Goal: Transaction & Acquisition: Purchase product/service

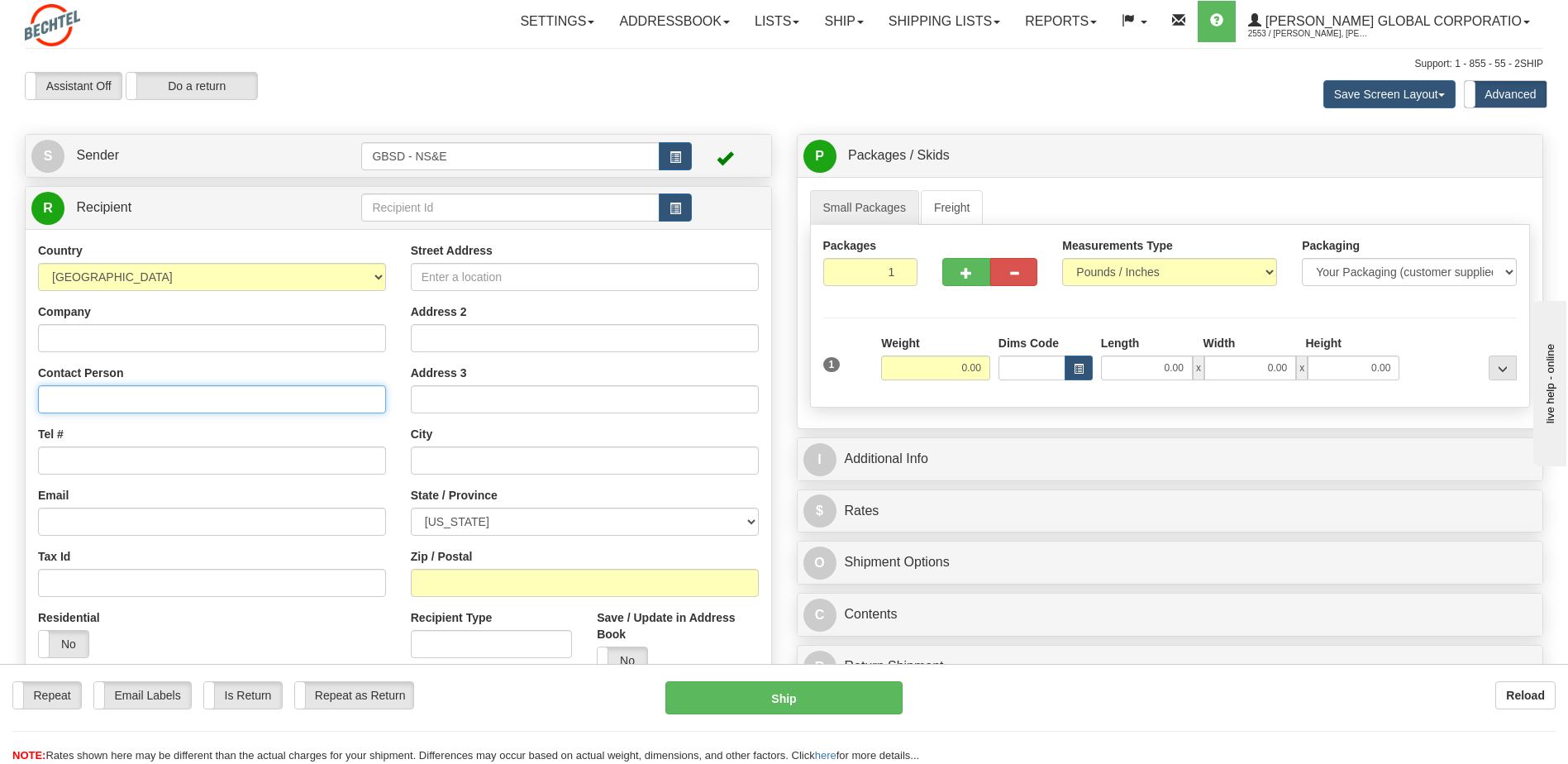
click at [136, 399] on input "Contact Person" at bounding box center [212, 399] width 348 height 28
type input "Amanda Meixel-Kinghorn"
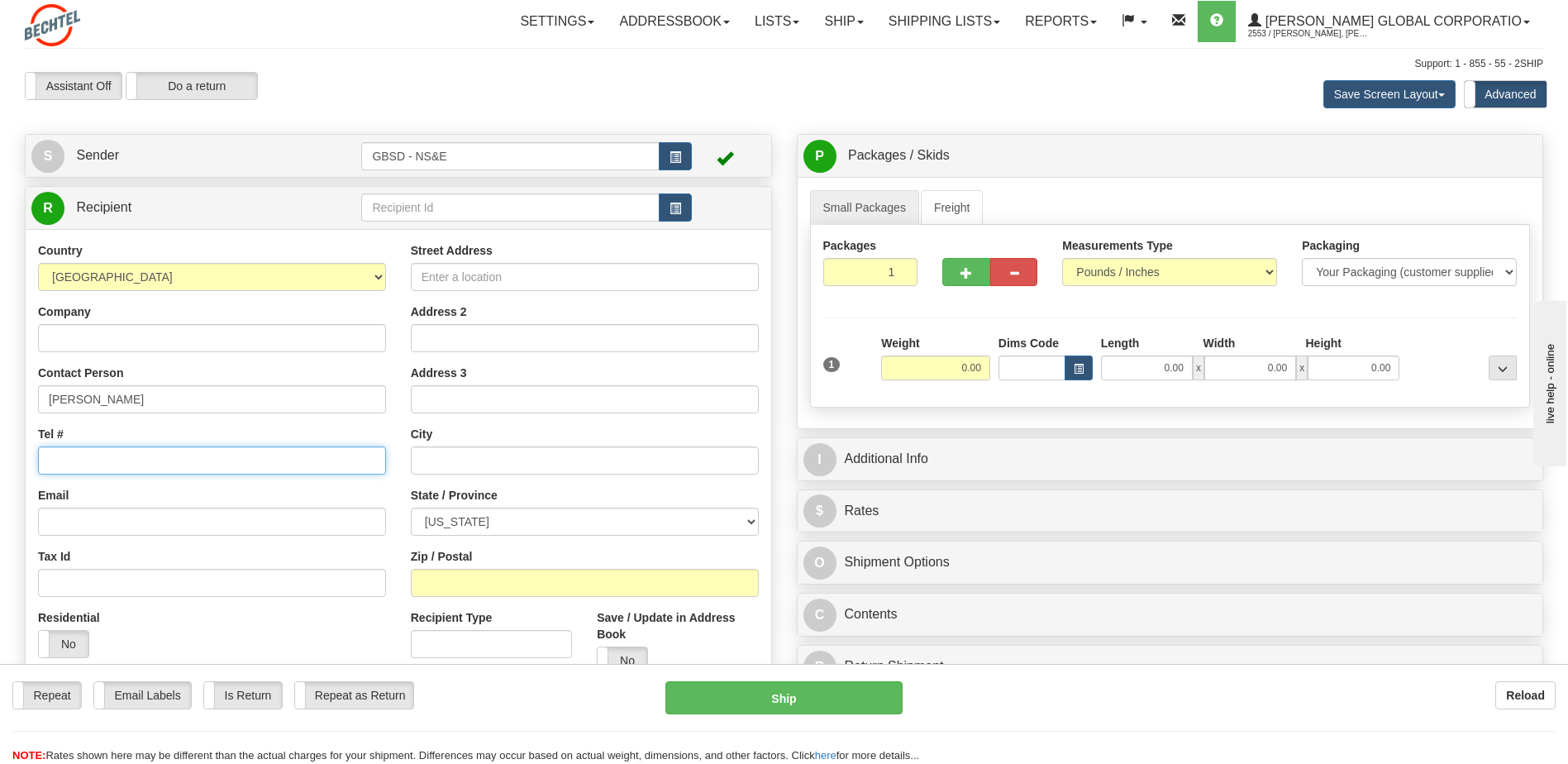
click at [177, 466] on input "Tel #" at bounding box center [212, 461] width 348 height 28
type input "703-423-9091"
click at [443, 274] on input "Street Address" at bounding box center [584, 277] width 348 height 28
type input "[STREET_ADDRESS]"
click at [498, 455] on input "text" at bounding box center [584, 461] width 348 height 28
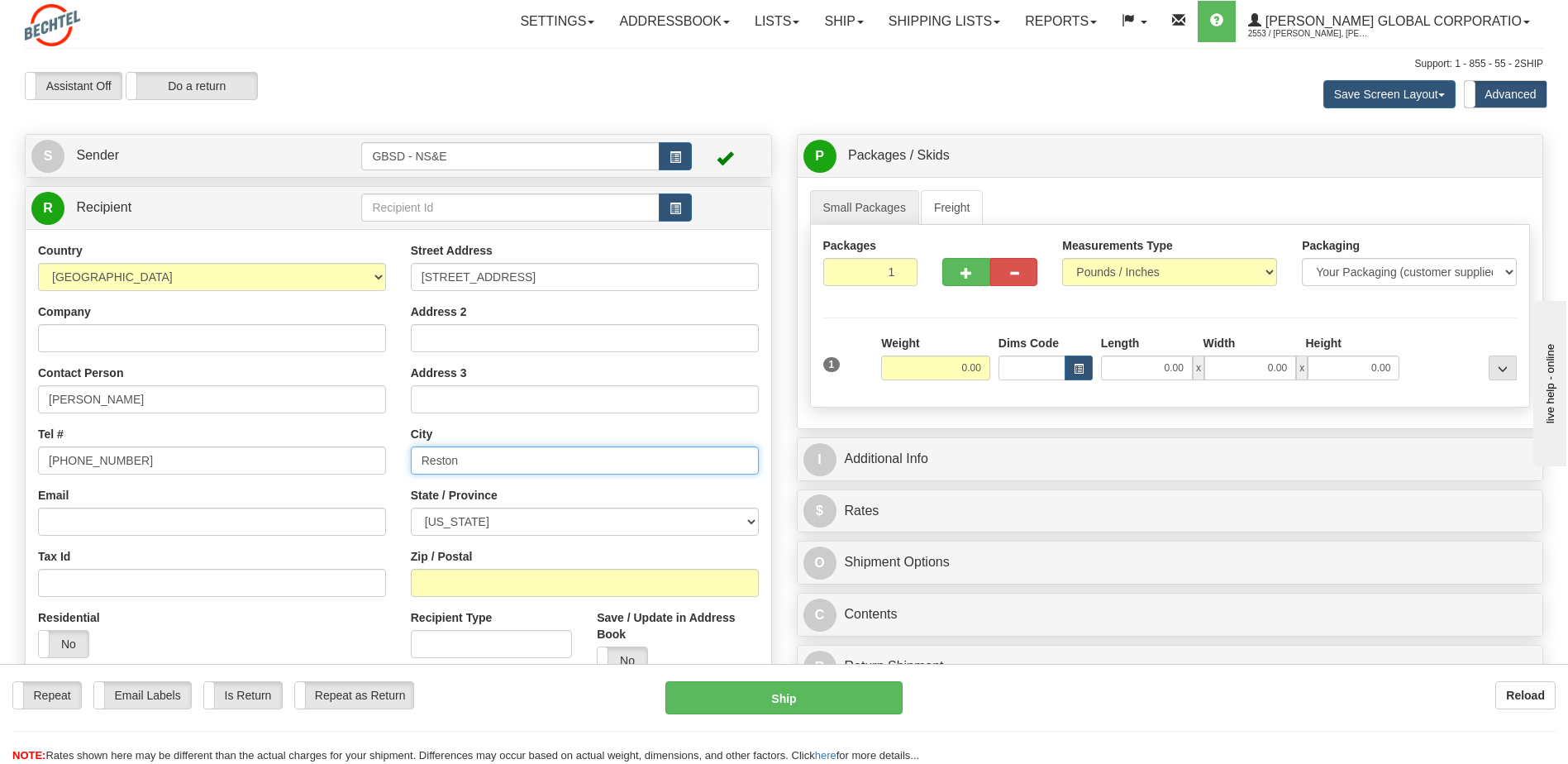
type input "Reston"
click at [491, 519] on select "[US_STATE] [US_STATE] [US_STATE] [US_STATE] Armed Forces America Armed Forces E…" at bounding box center [584, 522] width 348 height 28
select select "MD"
click at [411, 508] on select "[US_STATE] [US_STATE] [US_STATE] [US_STATE] Armed Forces America Armed Forces E…" at bounding box center [584, 522] width 348 height 28
click at [522, 578] on input "Zip / Postal" at bounding box center [584, 583] width 348 height 28
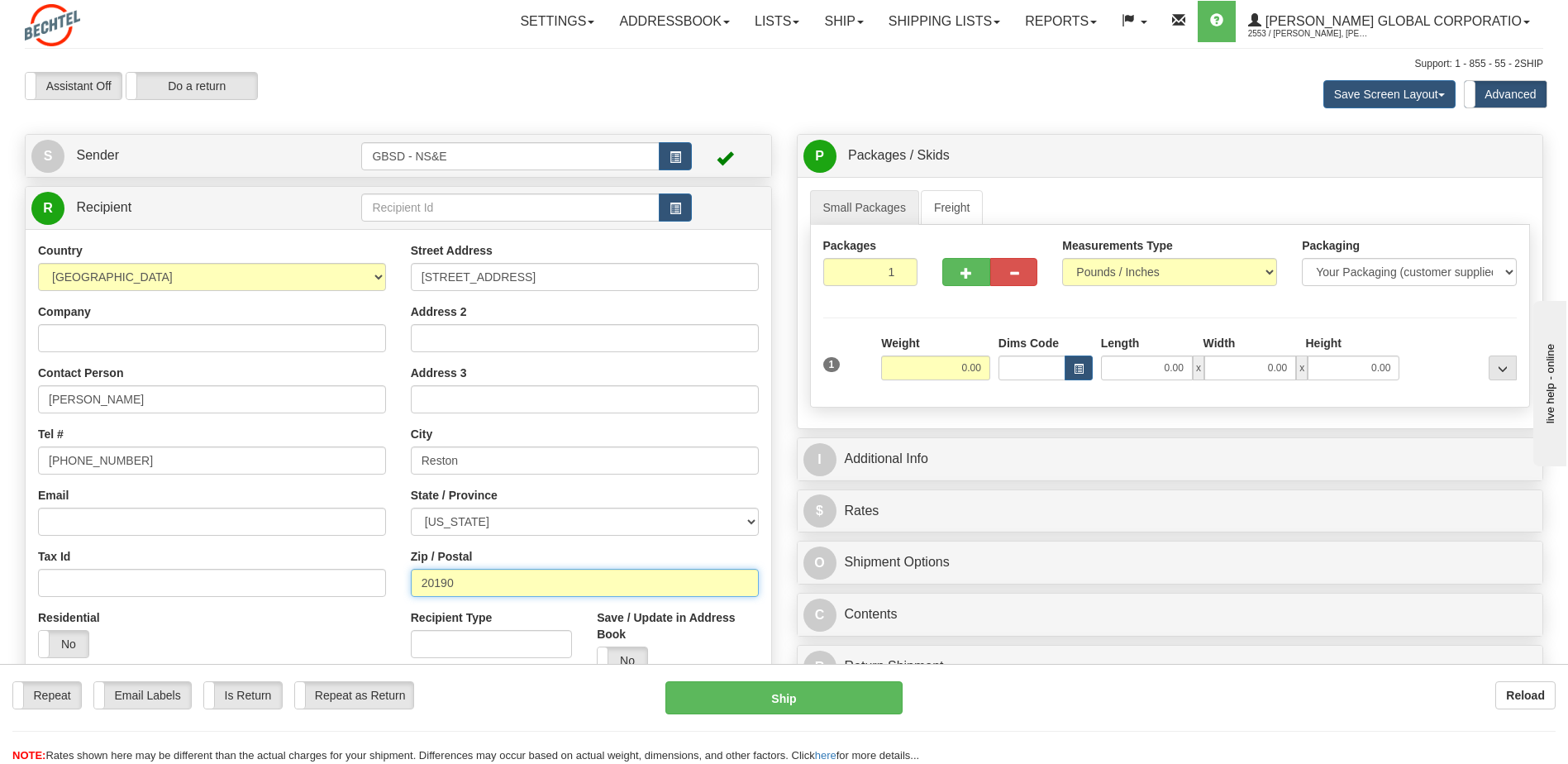
type input "20190"
click at [970, 366] on input "0.00" at bounding box center [936, 368] width 109 height 25
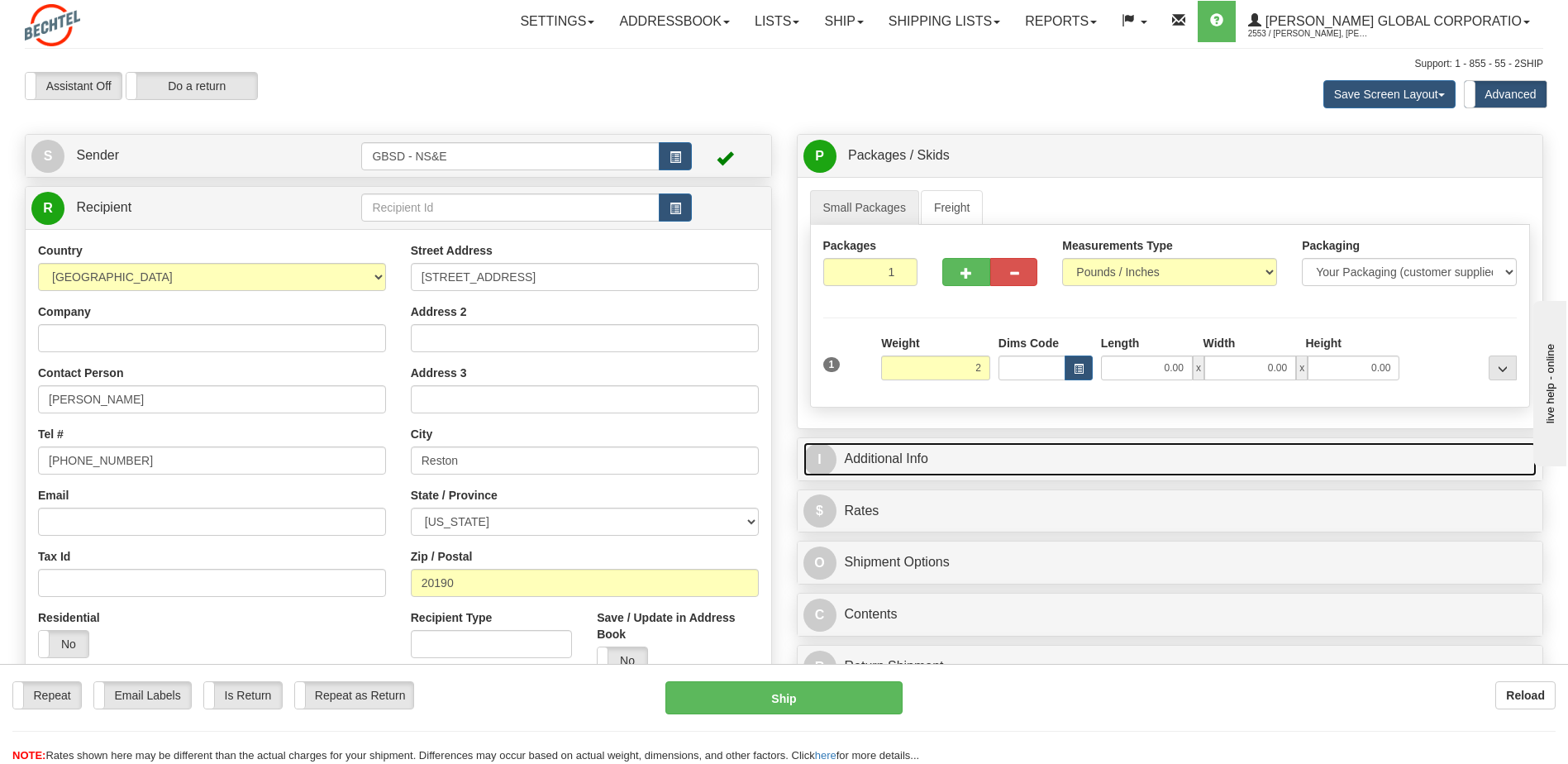
type input "2.00"
click at [944, 458] on link "I Additional Info" at bounding box center [1170, 459] width 734 height 34
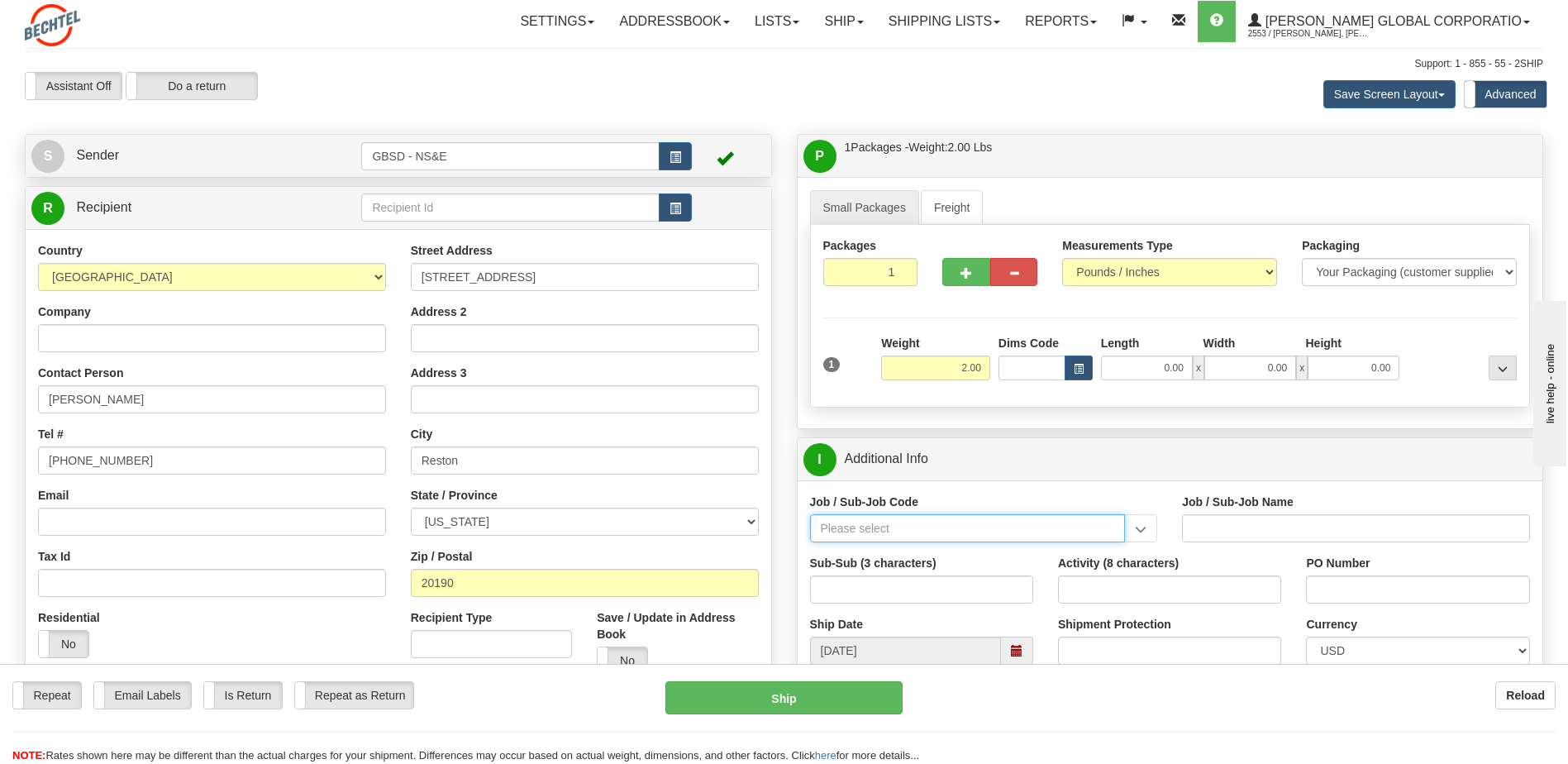
click at [908, 532] on input "Job / Sub-Job Code" at bounding box center [968, 528] width 316 height 28
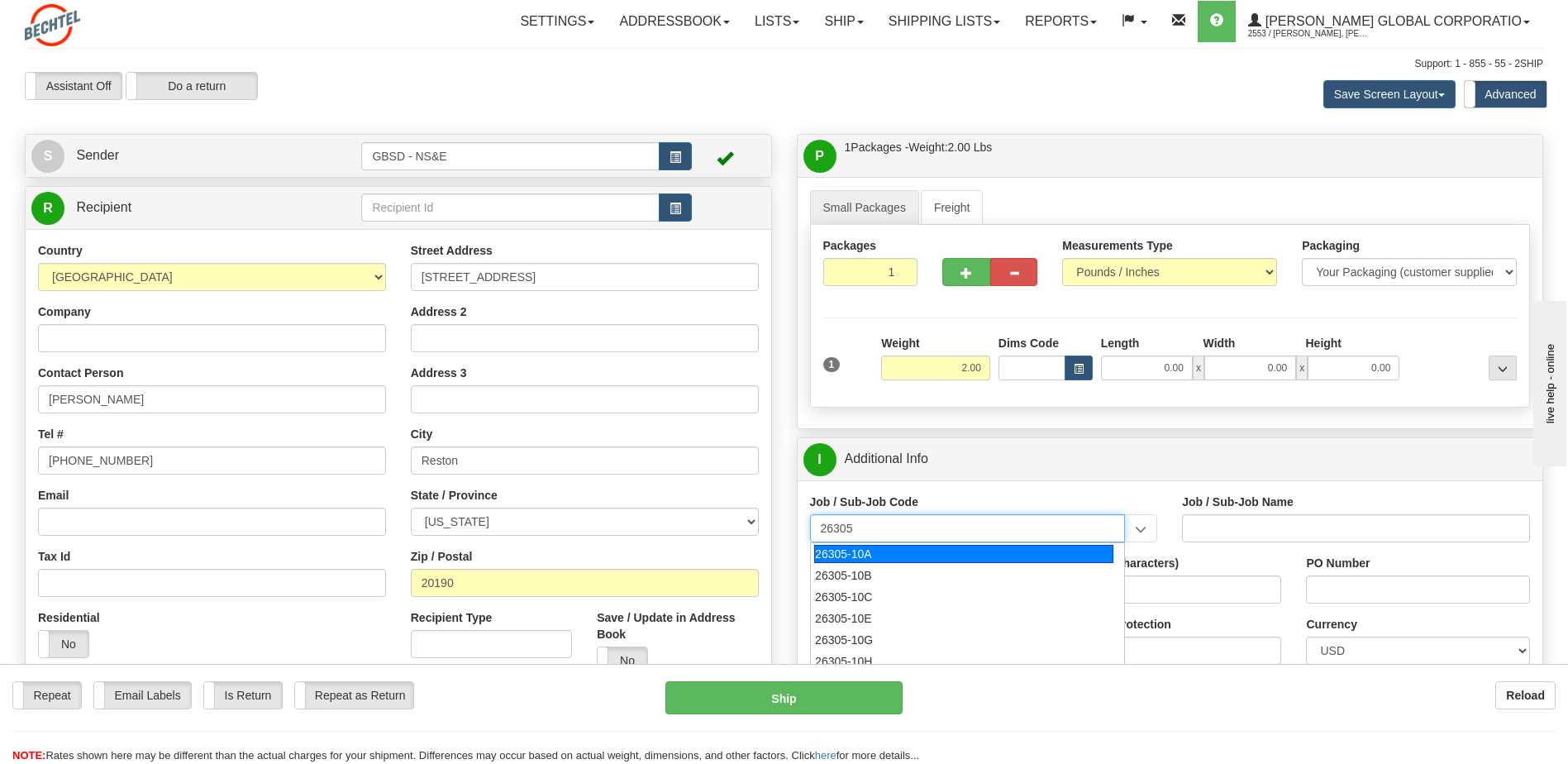
click at [880, 550] on div "26305-10A" at bounding box center [964, 554] width 299 height 18
type input "26305-10A"
type input "GBSD - GROUND BASED STRATEGIC DETERRENT - CLIN 00"
type input "26305-10A"
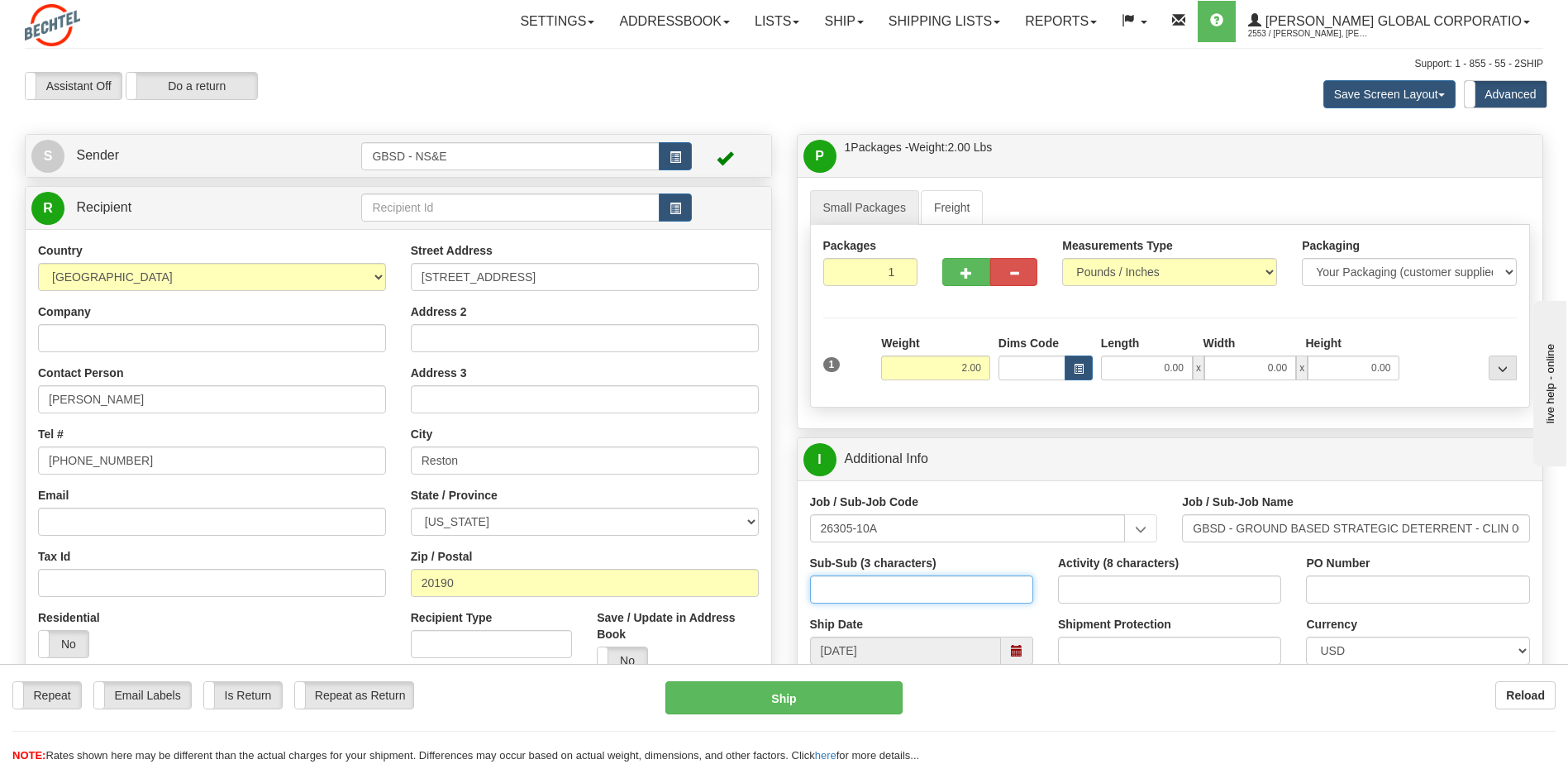
click at [874, 587] on input "Sub-Sub (3 characters)" at bounding box center [922, 590] width 223 height 28
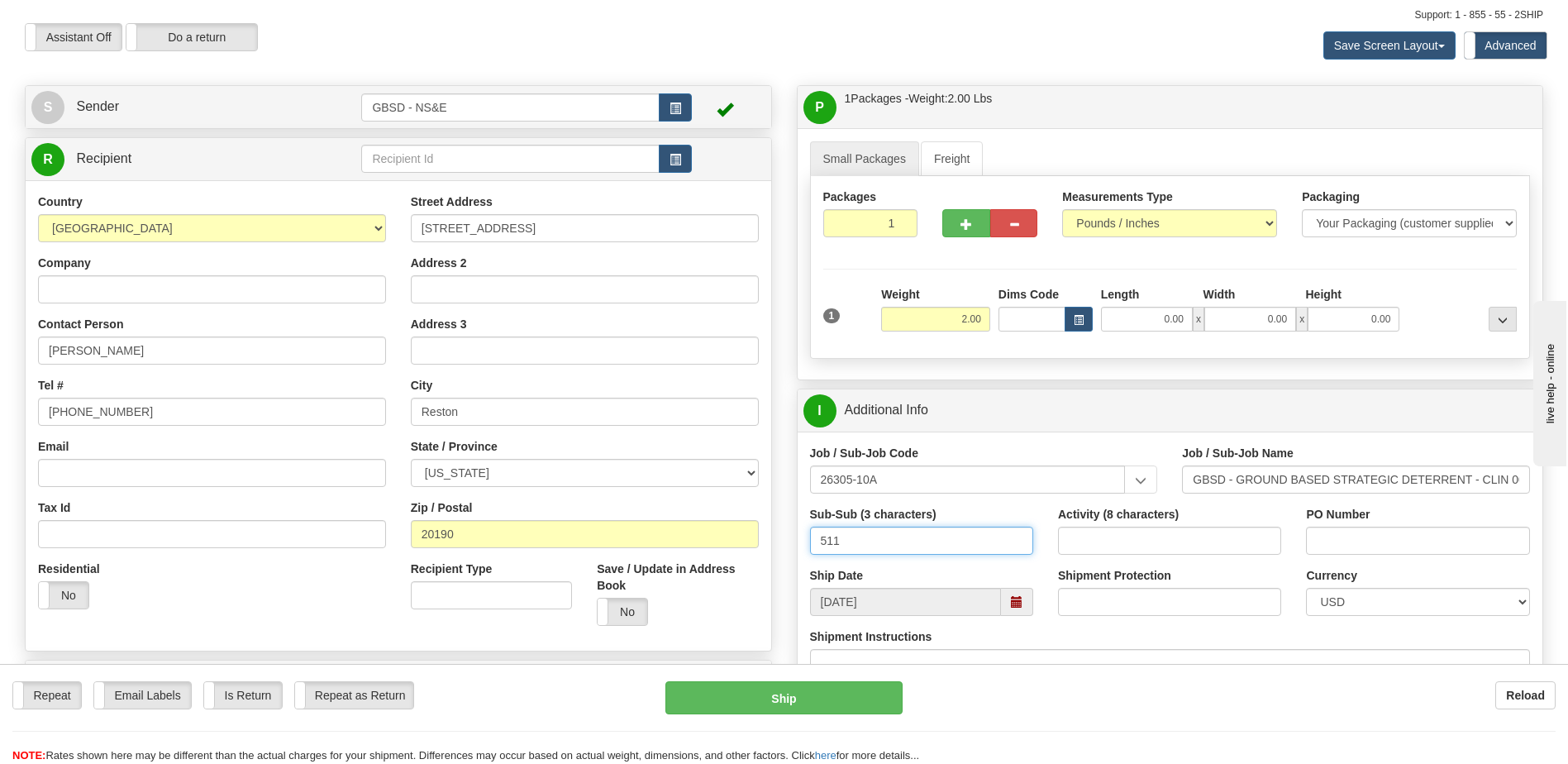
scroll to position [83, 0]
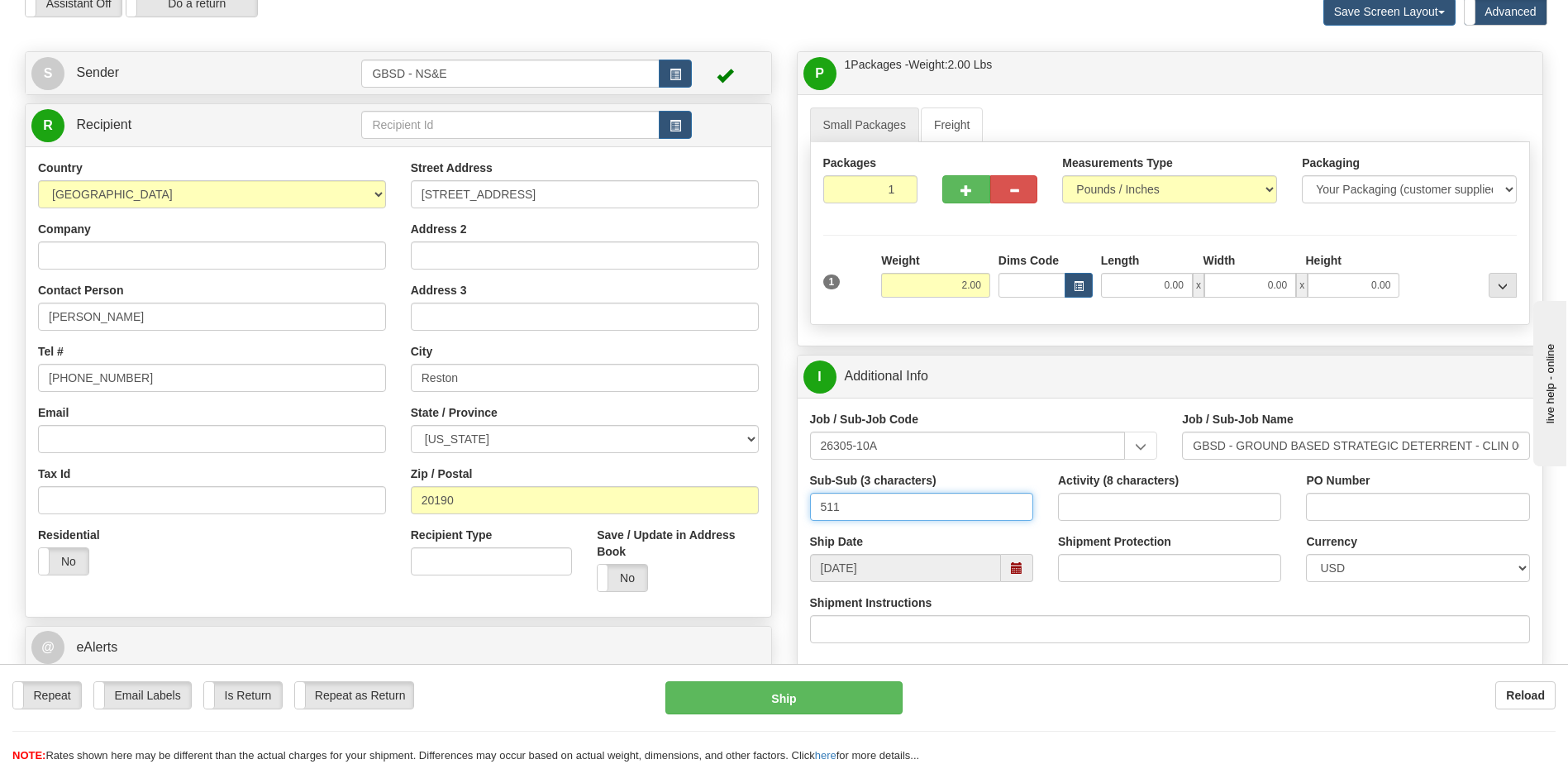
type input "511"
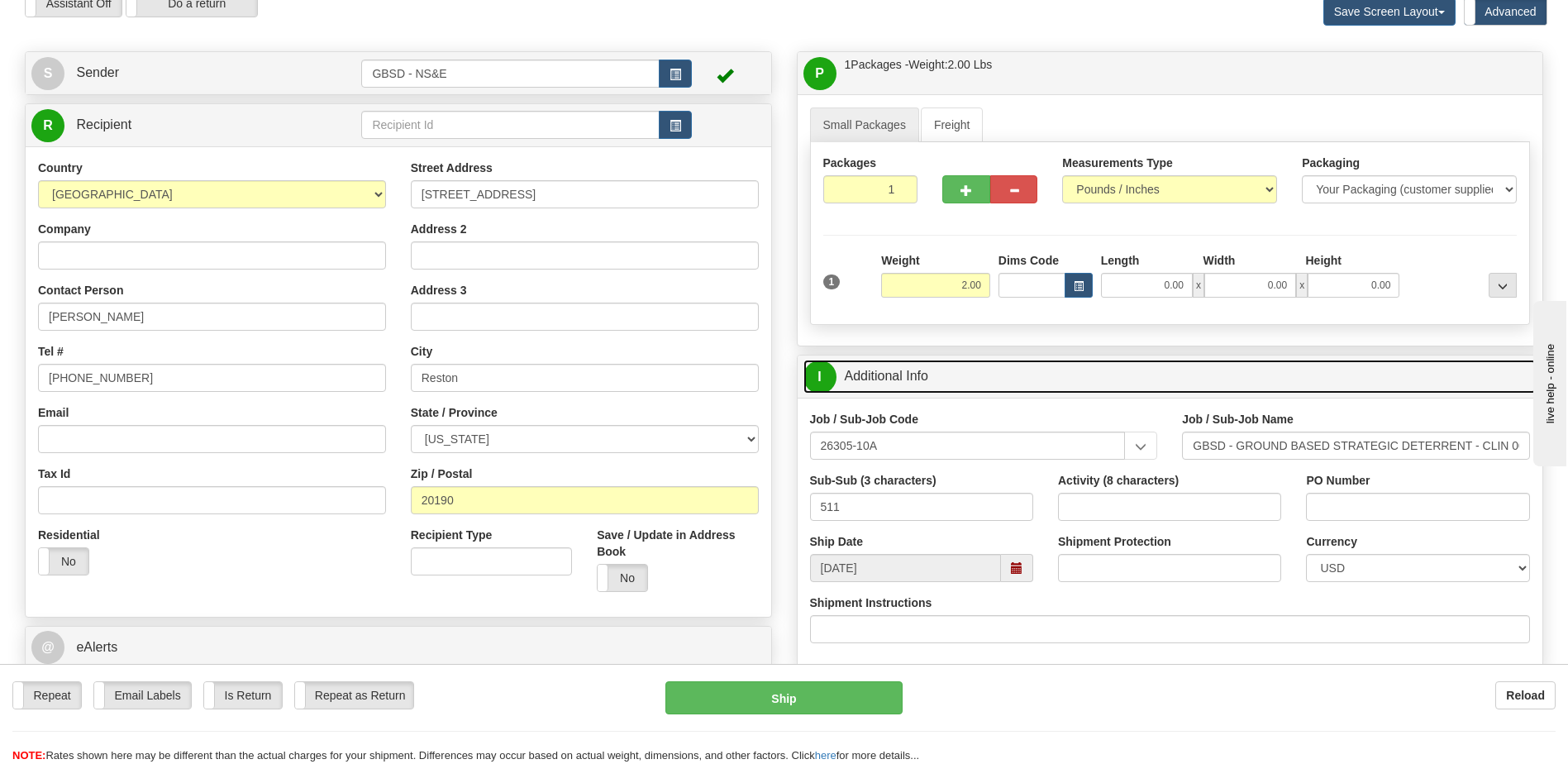
click at [939, 380] on link "I Additional Info" at bounding box center [1170, 376] width 734 height 34
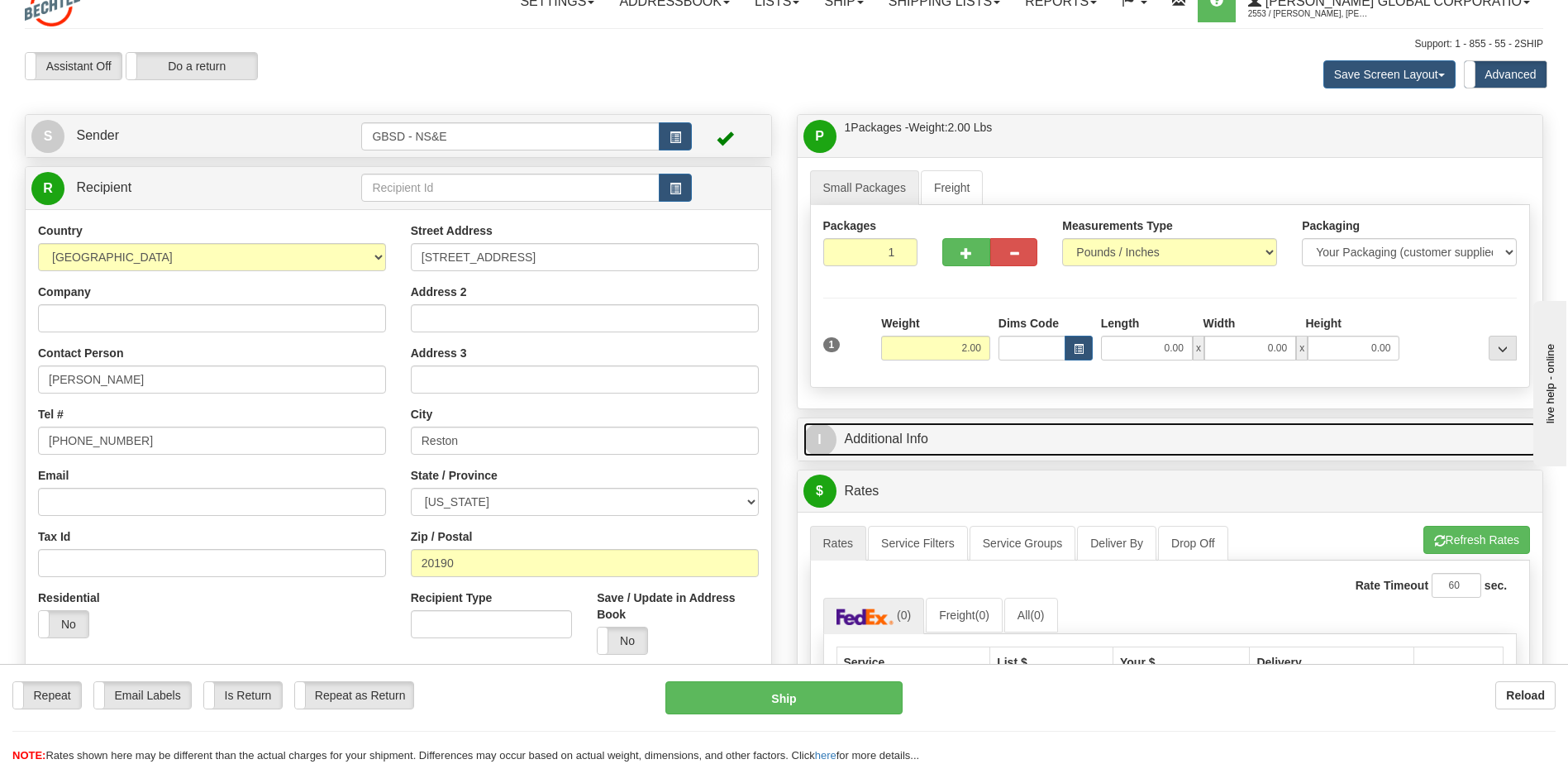
scroll to position [0, 0]
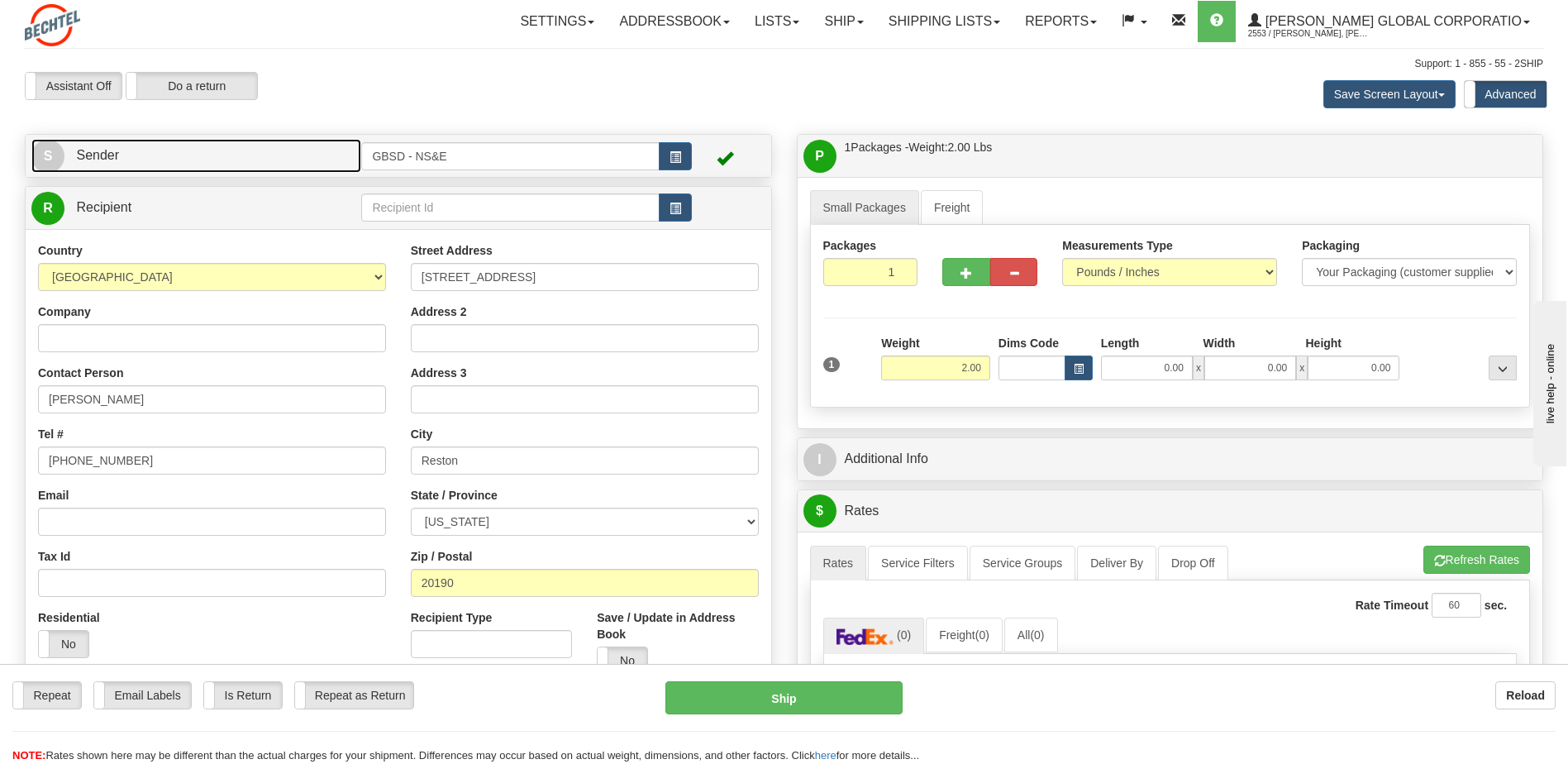
click at [314, 159] on link "S Sender" at bounding box center [196, 155] width 330 height 34
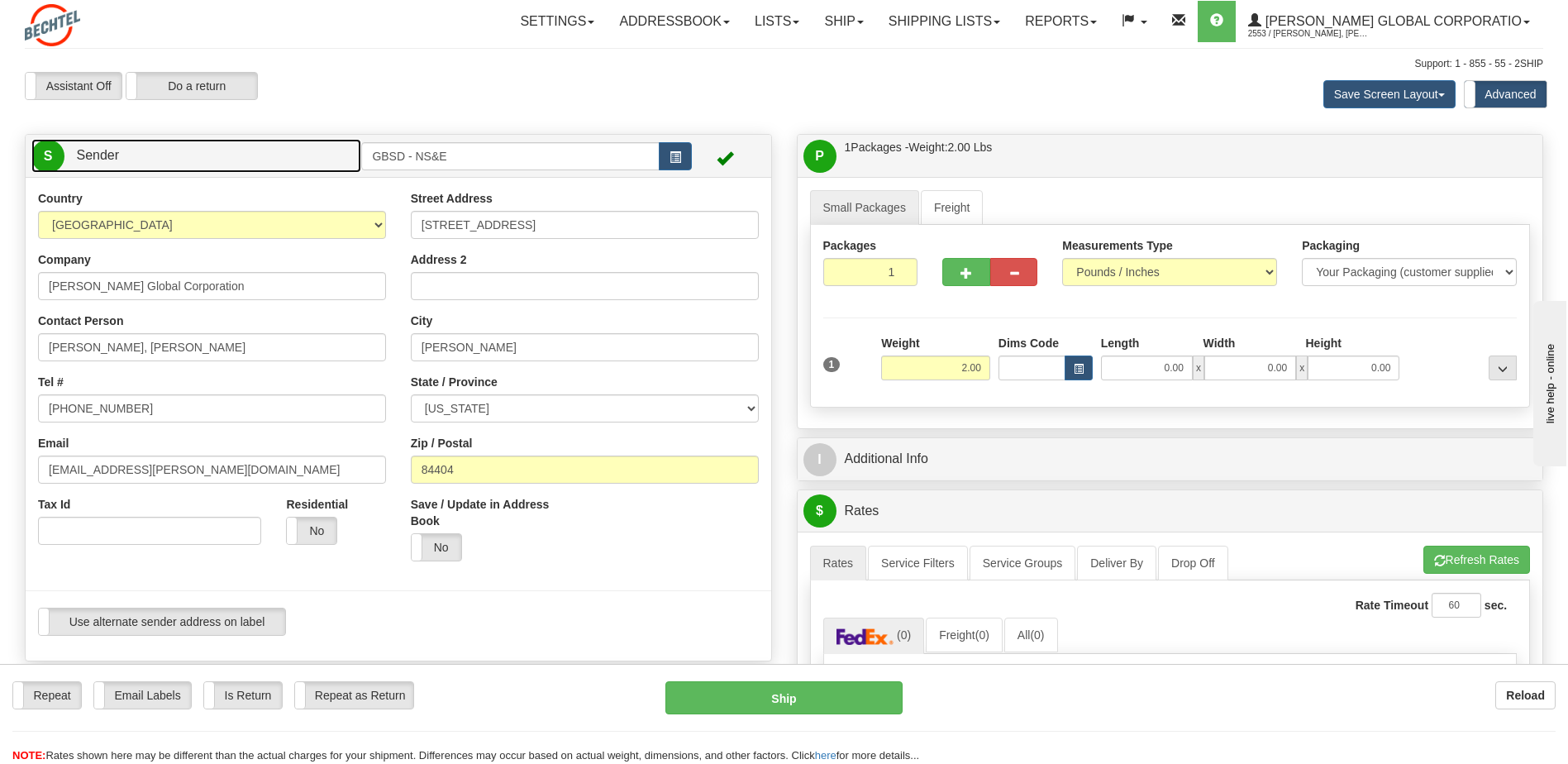
click at [300, 160] on link "S Sender" at bounding box center [196, 155] width 330 height 34
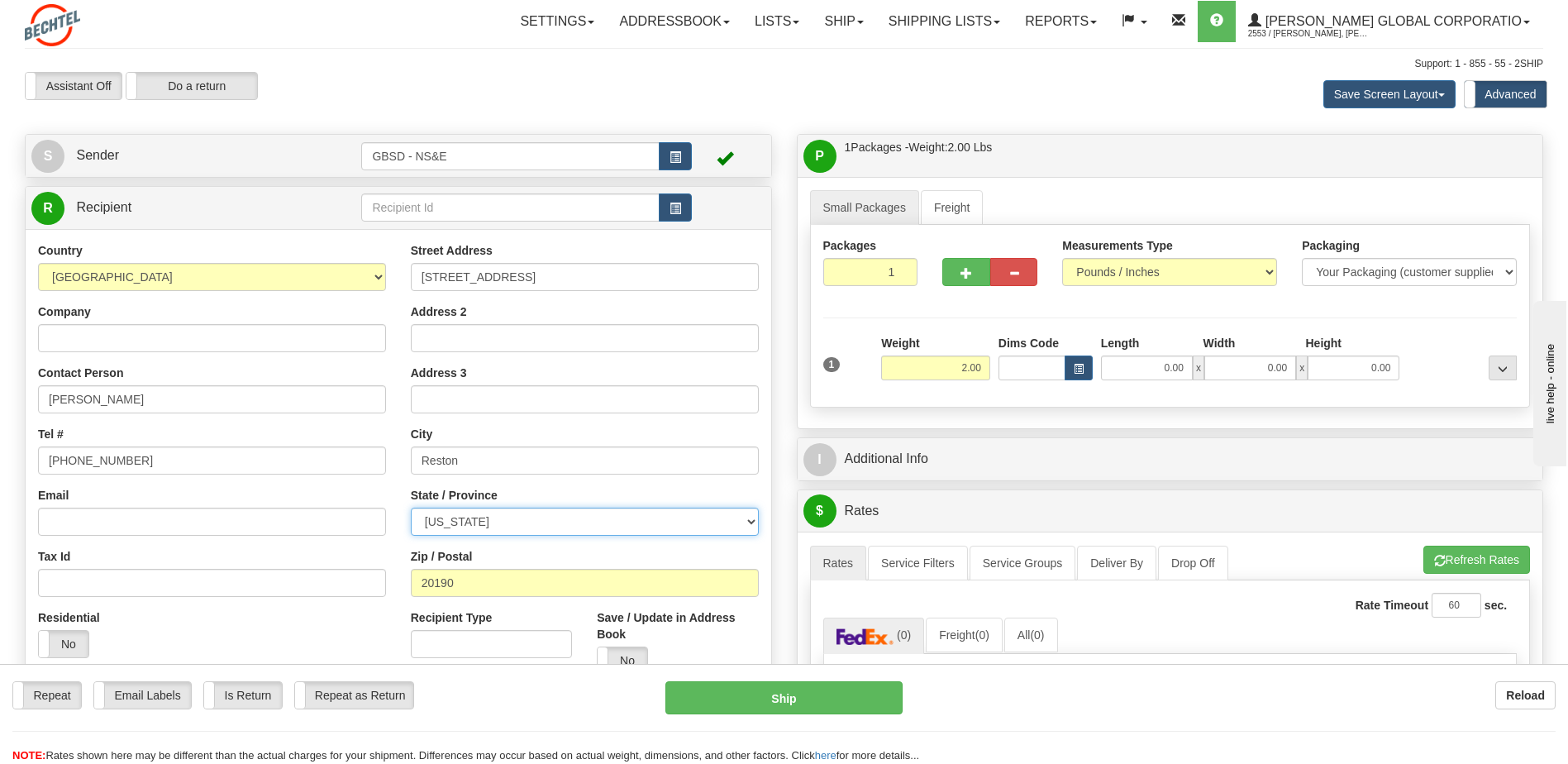
click at [746, 521] on select "[US_STATE] [US_STATE] [US_STATE] [US_STATE] Armed Forces America Armed Forces E…" at bounding box center [584, 522] width 348 height 28
select select "VA"
click at [411, 508] on select "[US_STATE] [US_STATE] [US_STATE] [US_STATE] Armed Forces America Armed Forces E…" at bounding box center [584, 522] width 348 height 28
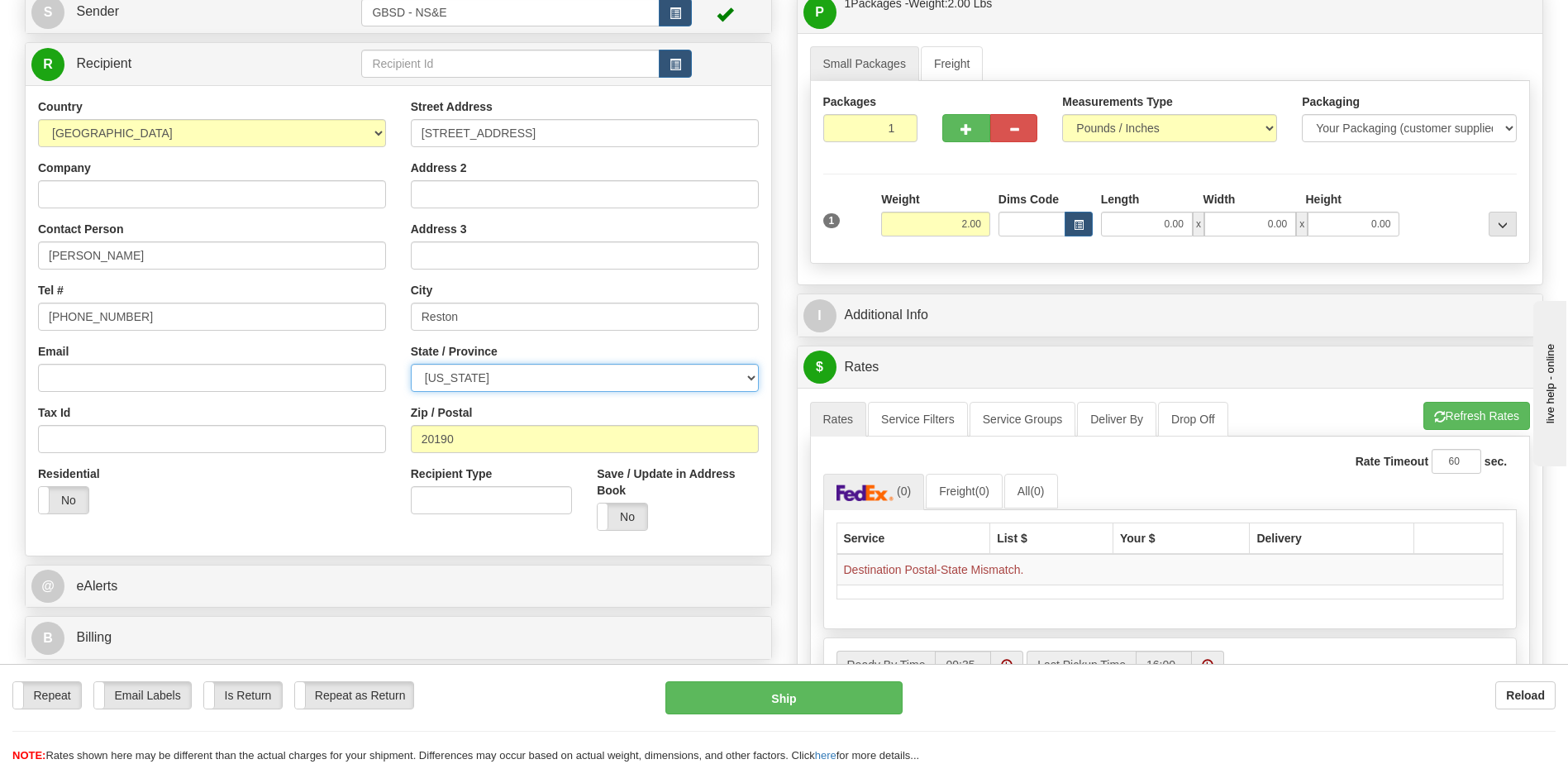
scroll to position [83, 0]
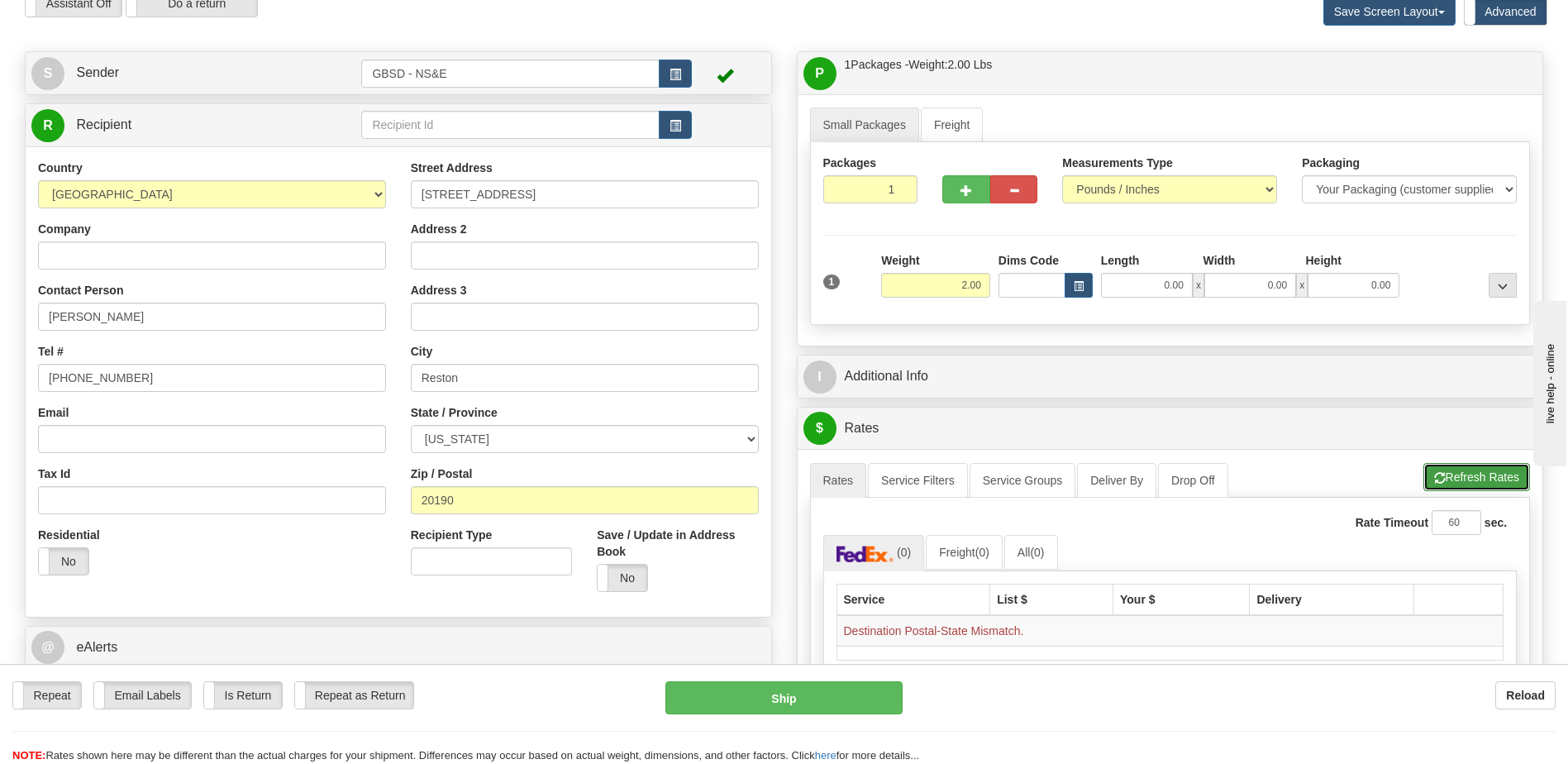
click at [1446, 474] on button "Refresh Rates" at bounding box center [1476, 477] width 107 height 28
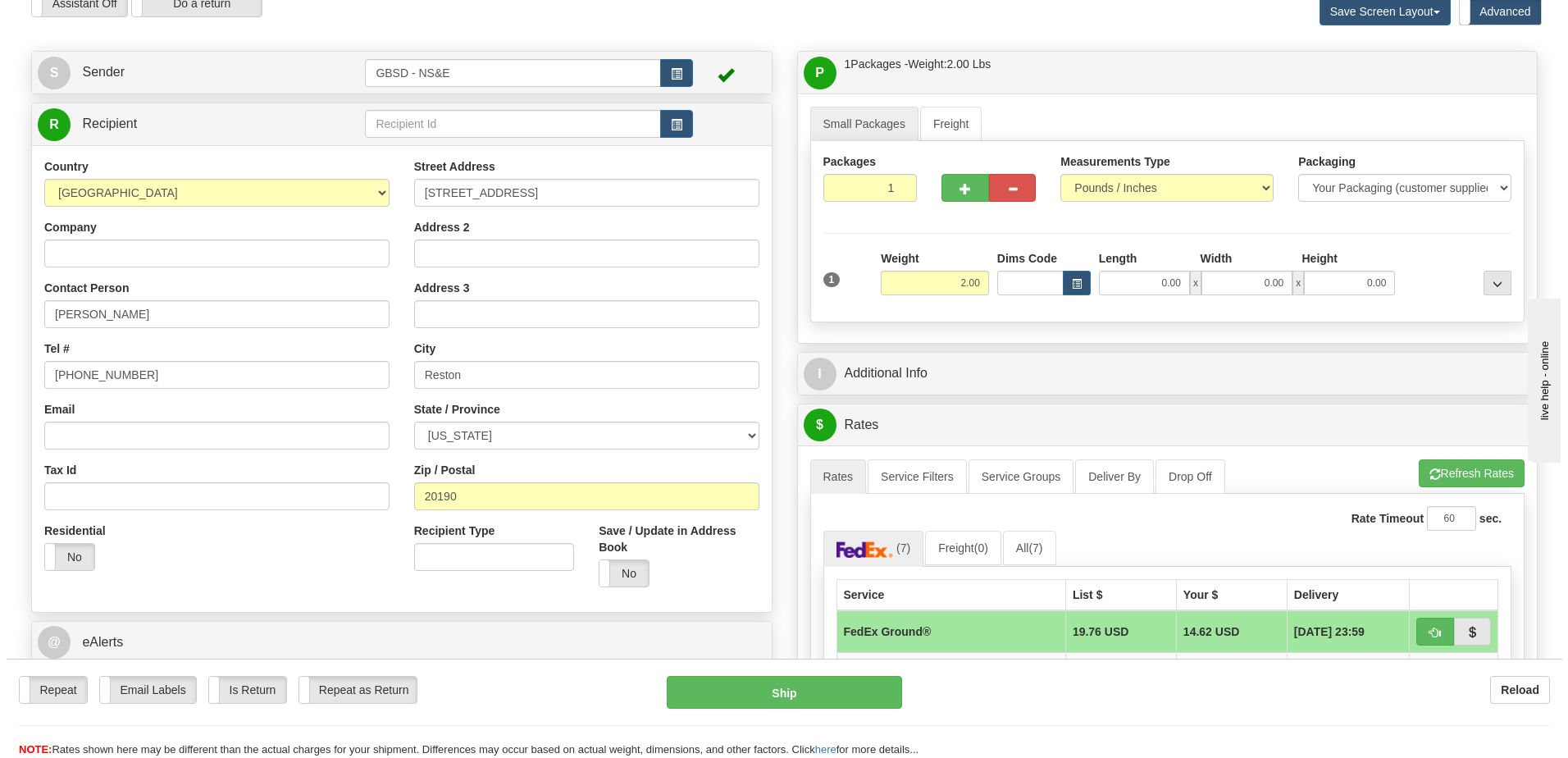
scroll to position [246, 0]
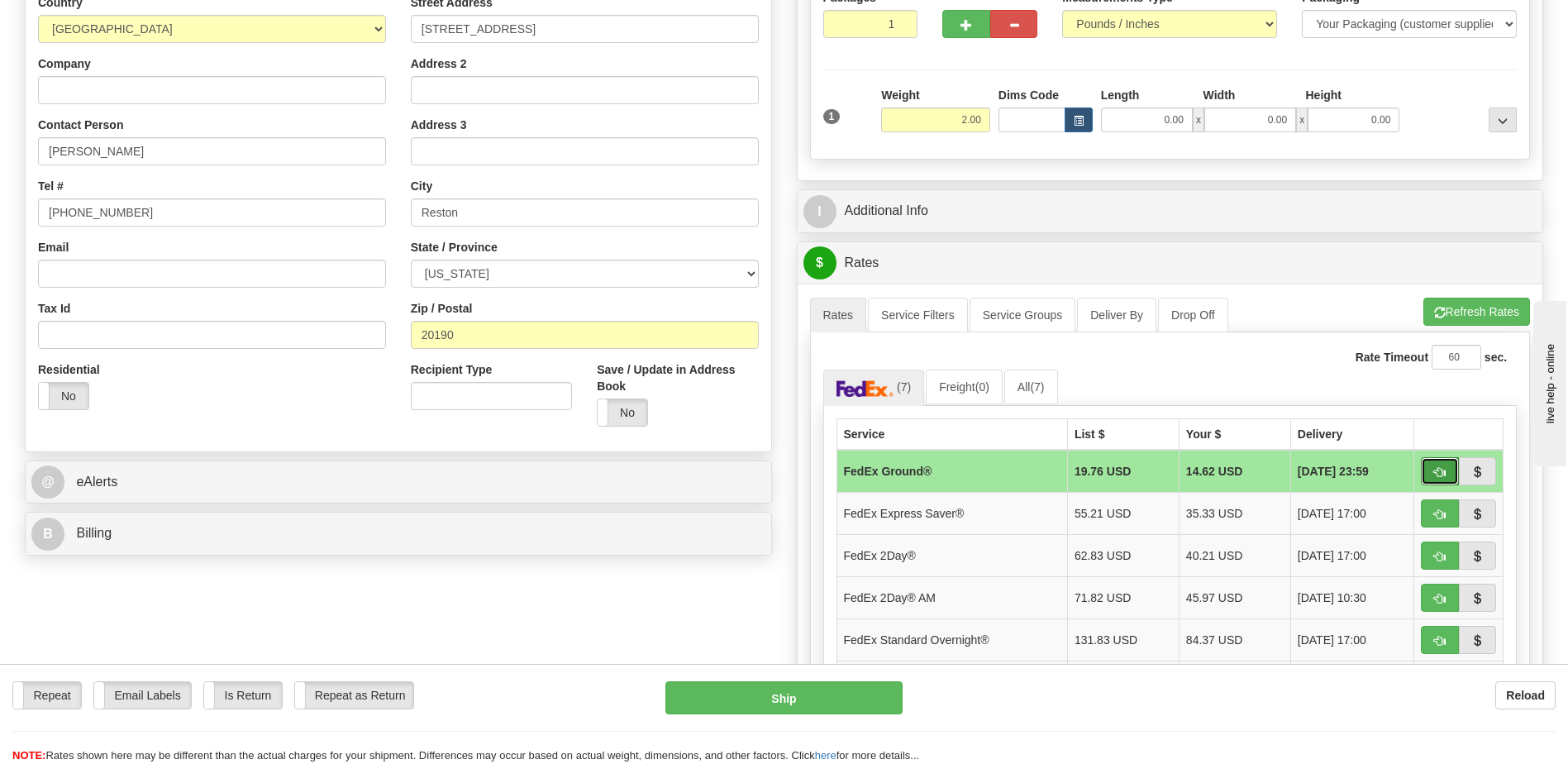
click at [1434, 475] on span "button" at bounding box center [1440, 472] width 12 height 11
type input "92"
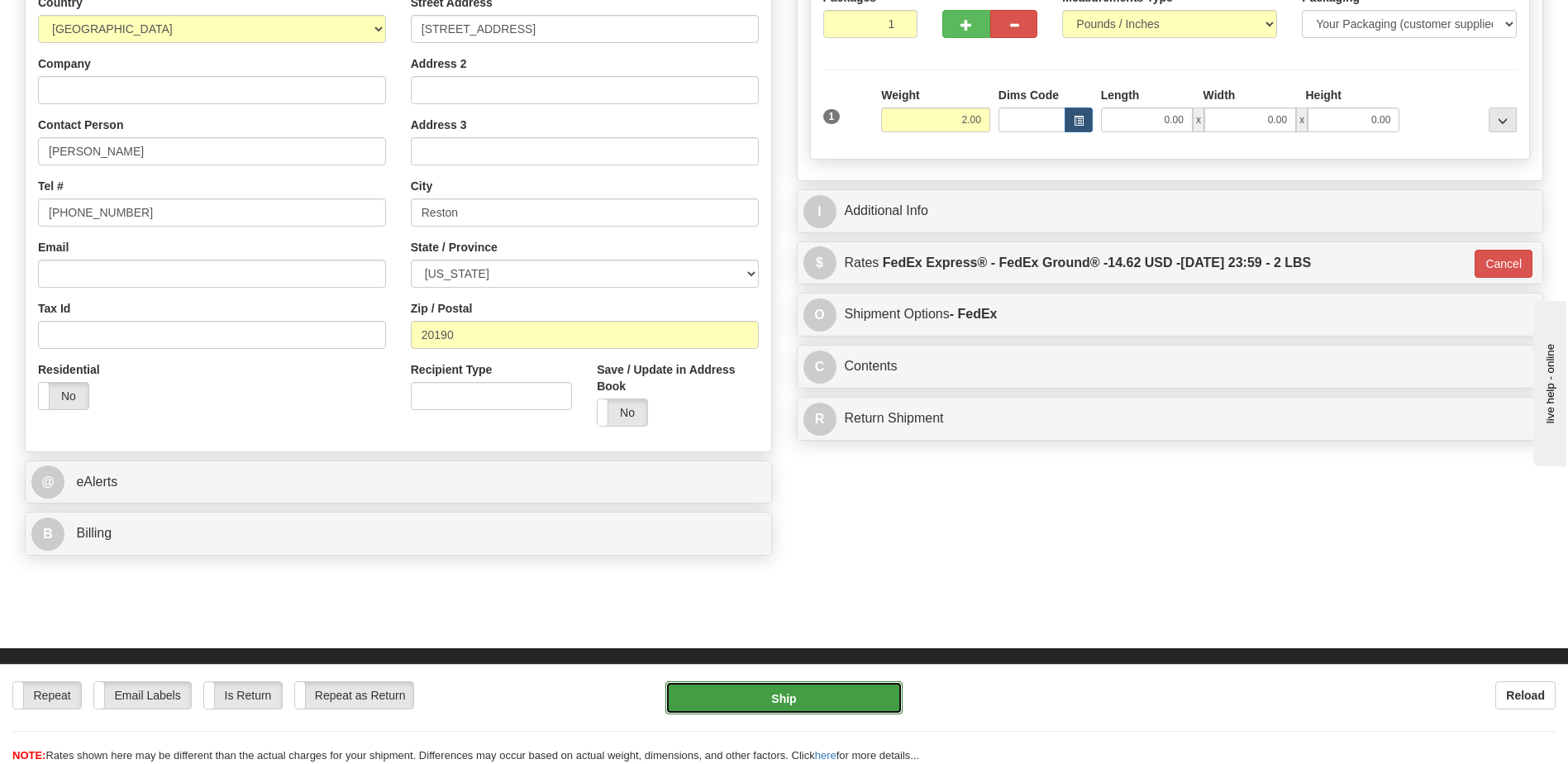
click at [802, 694] on button "Ship" at bounding box center [784, 698] width 236 height 33
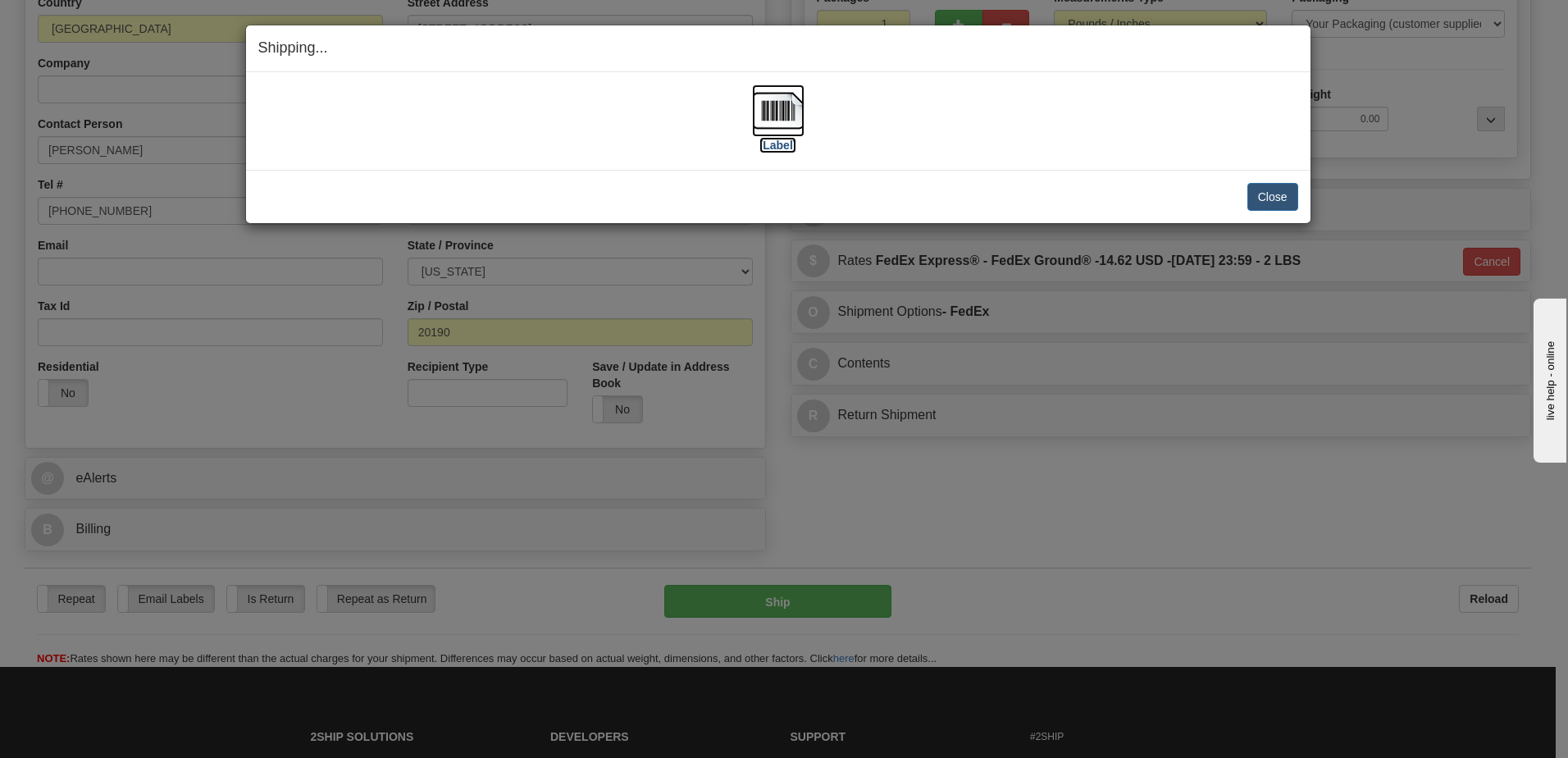
click at [791, 121] on img at bounding box center [778, 111] width 52 height 53
click at [1282, 201] on button "Close" at bounding box center [1273, 197] width 51 height 28
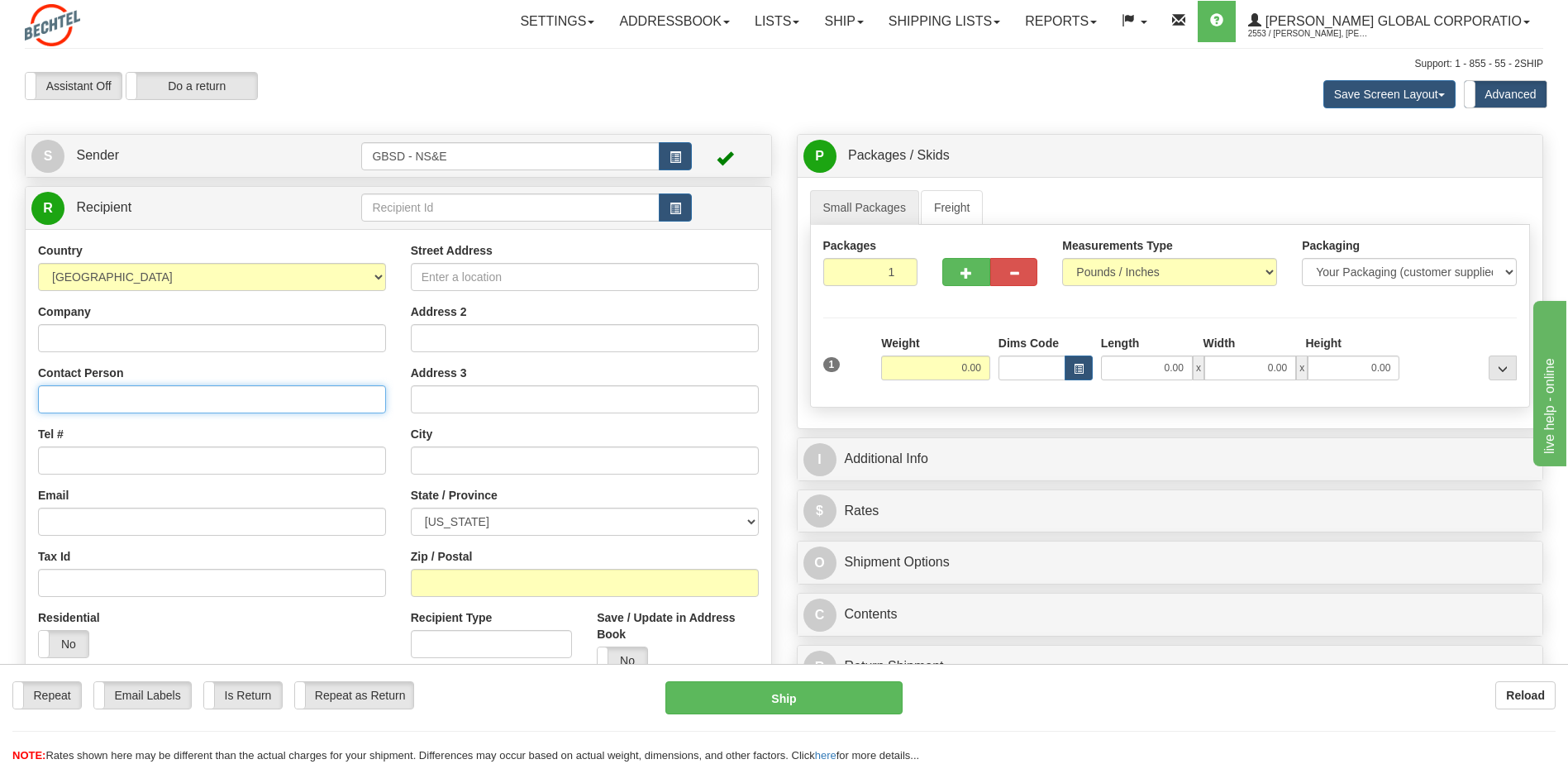
click at [138, 403] on input "Contact Person" at bounding box center [212, 399] width 348 height 28
type input "[PERSON_NAME]"
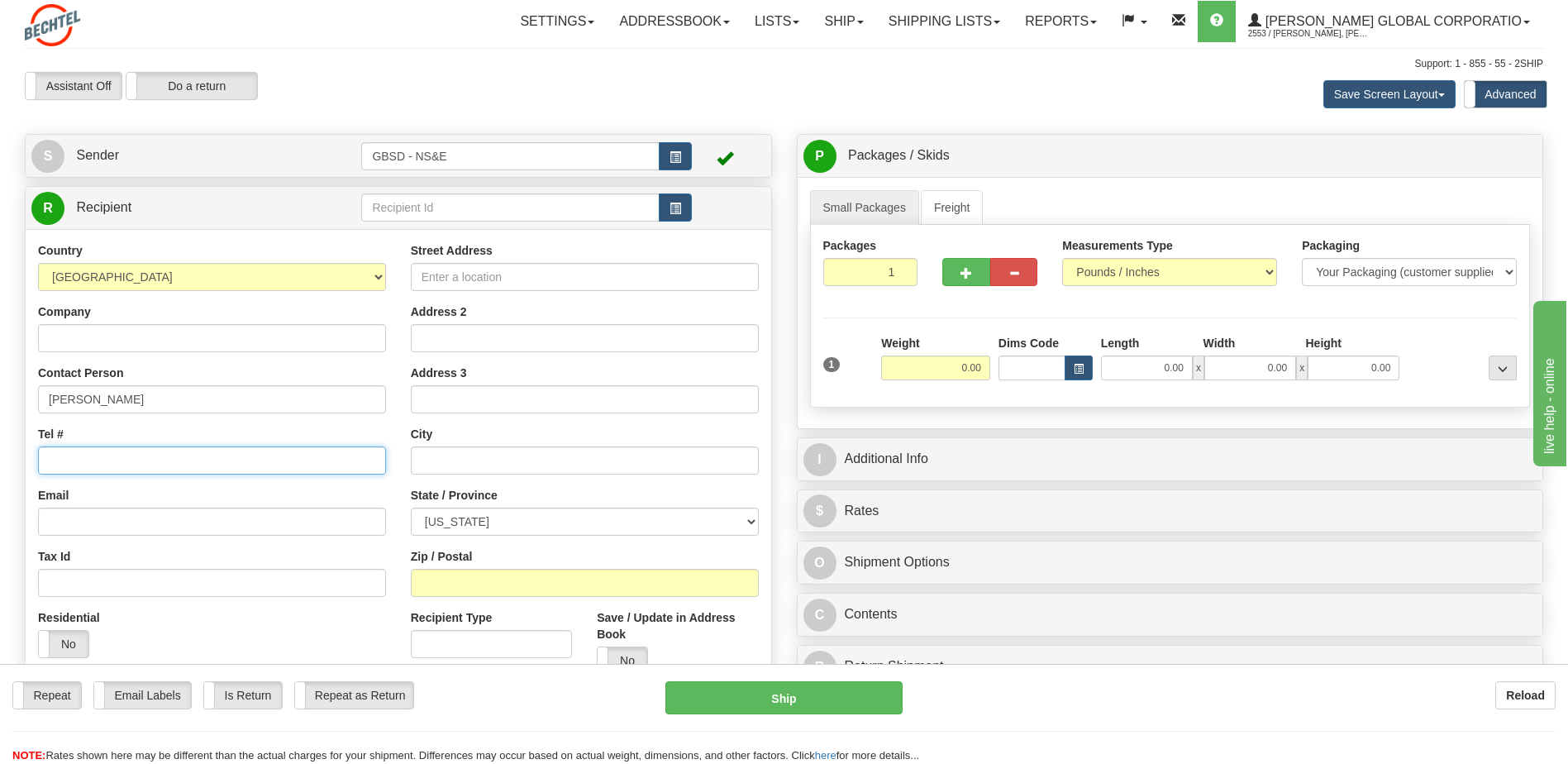
click at [145, 455] on input "Tel #" at bounding box center [212, 461] width 348 height 28
type input "[PHONE_NUMBER]"
click at [509, 278] on input "Street Address" at bounding box center [584, 277] width 348 height 28
type input "[STREET_ADDRESS]"
type input "20190"
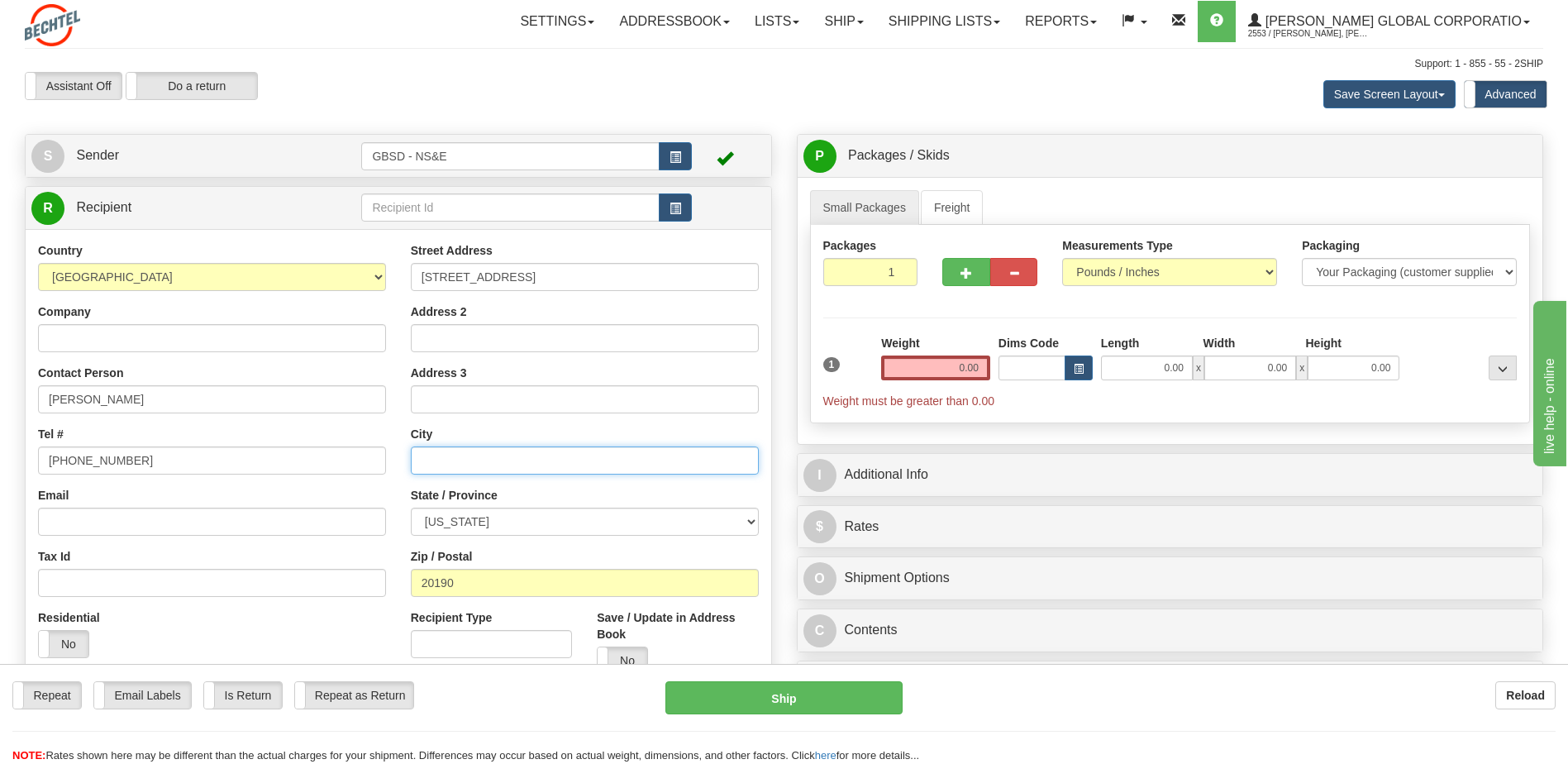
click at [481, 466] on input "text" at bounding box center [584, 461] width 348 height 28
type input "Reston"
click at [517, 523] on select "[US_STATE] [US_STATE] [US_STATE] [US_STATE] Armed Forces America Armed Forces E…" at bounding box center [584, 522] width 348 height 28
select select "VA"
click at [411, 508] on select "[US_STATE] [US_STATE] [US_STATE] [US_STATE] Armed Forces America Armed Forces E…" at bounding box center [584, 522] width 348 height 28
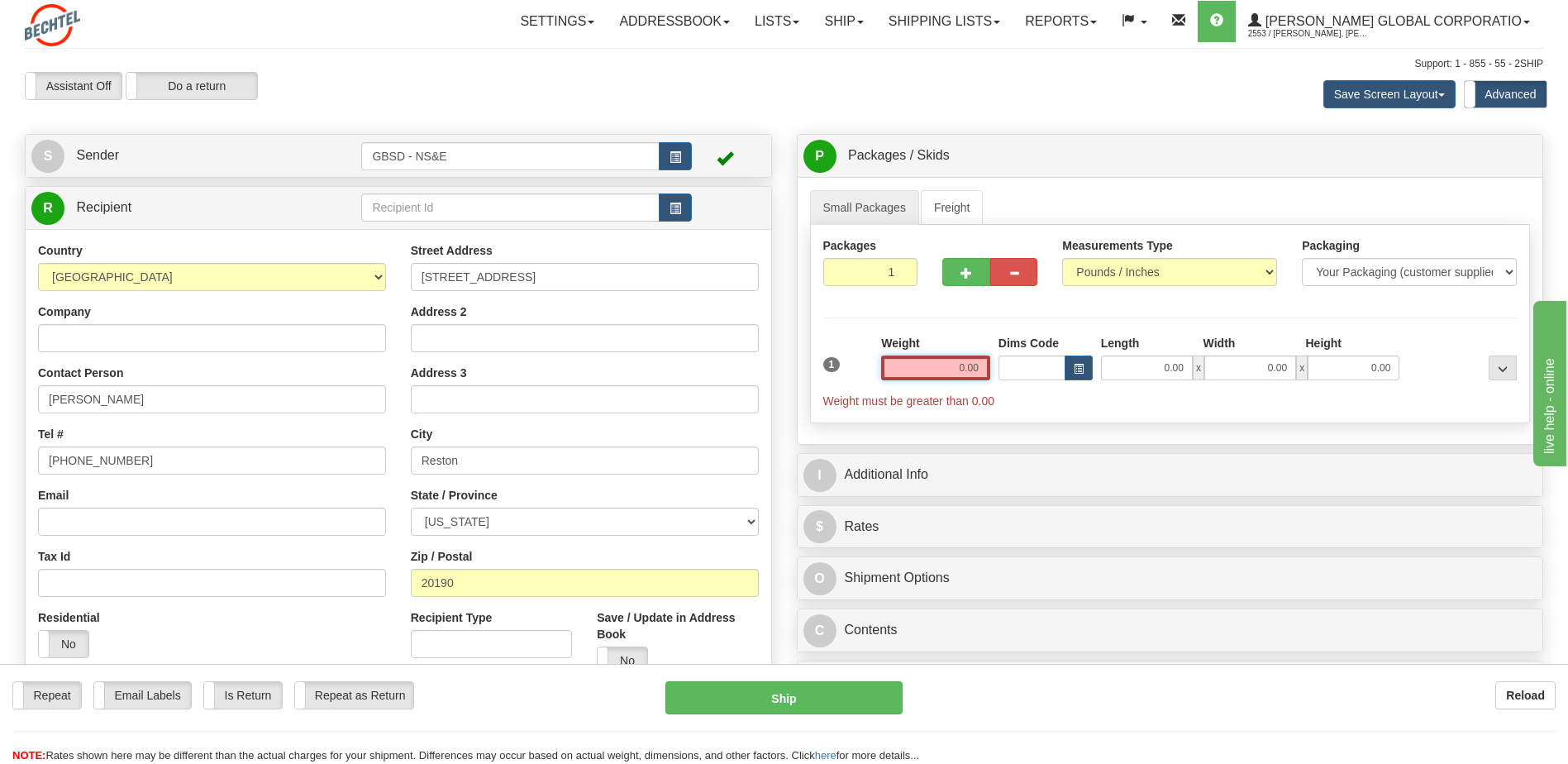
click at [973, 370] on input "0.00" at bounding box center [936, 368] width 109 height 25
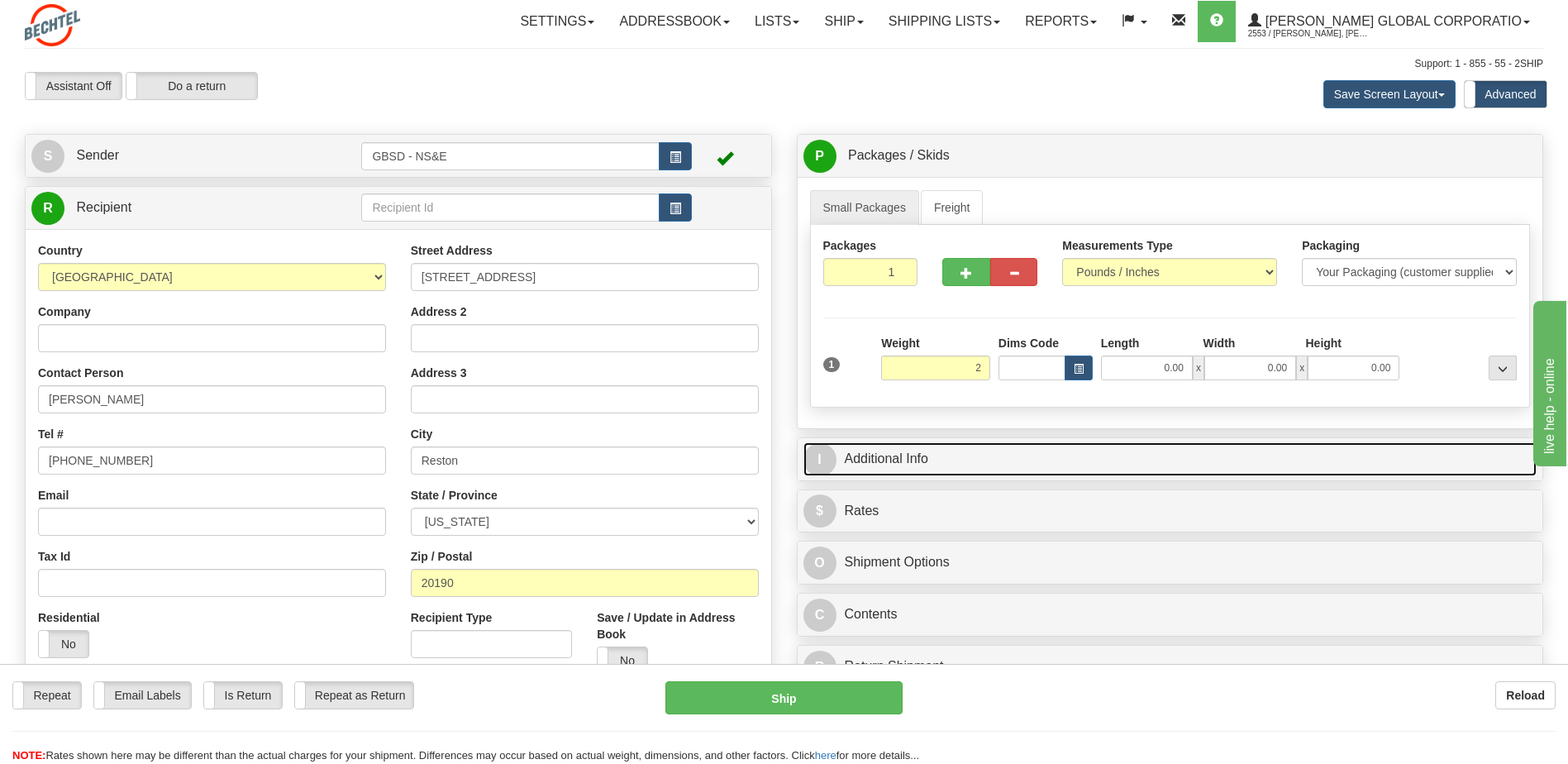
type input "2.00"
click at [932, 462] on link "I Additional Info" at bounding box center [1170, 459] width 734 height 34
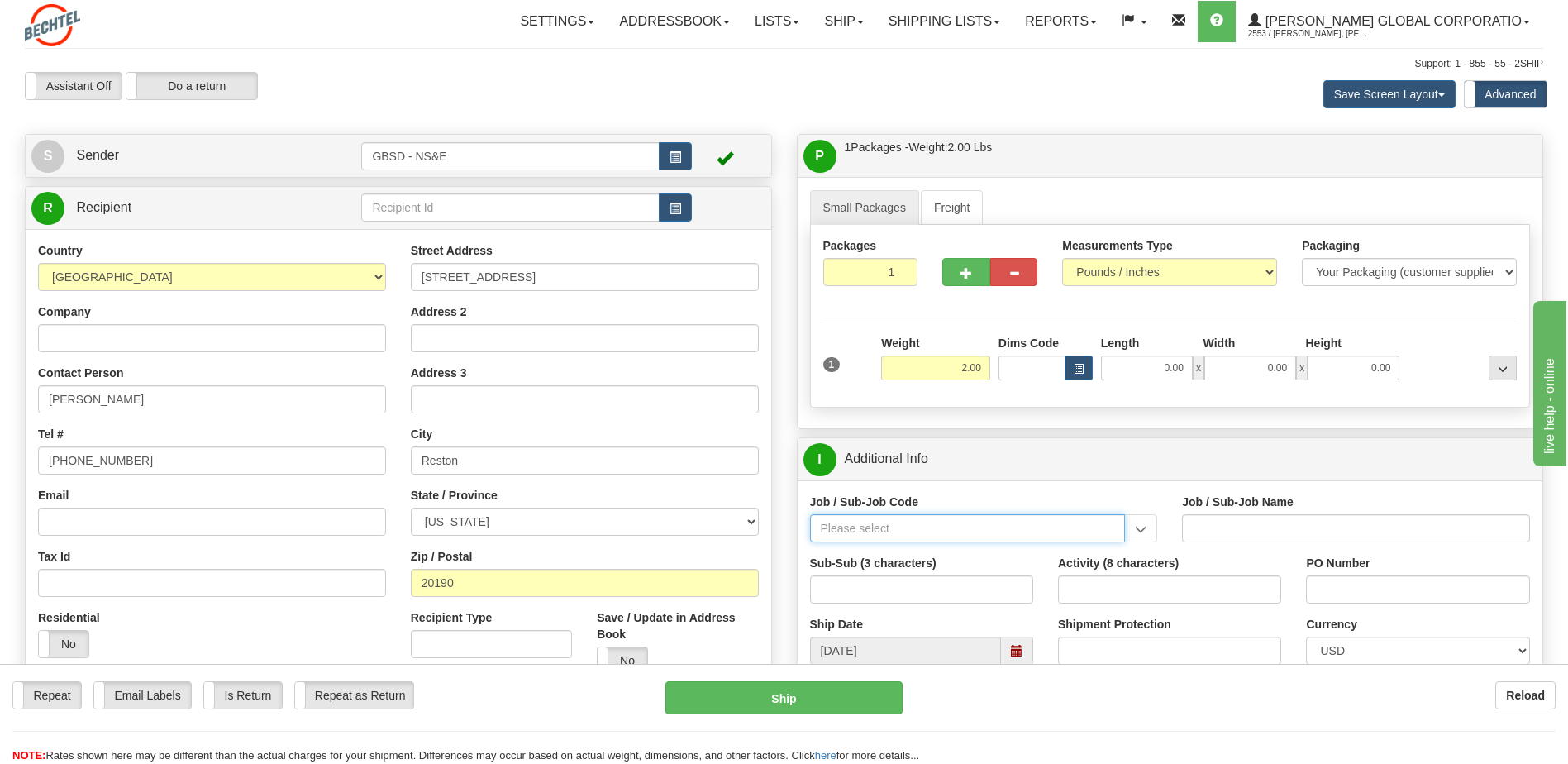
click at [916, 531] on input "Job / Sub-Job Code" at bounding box center [968, 528] width 316 height 28
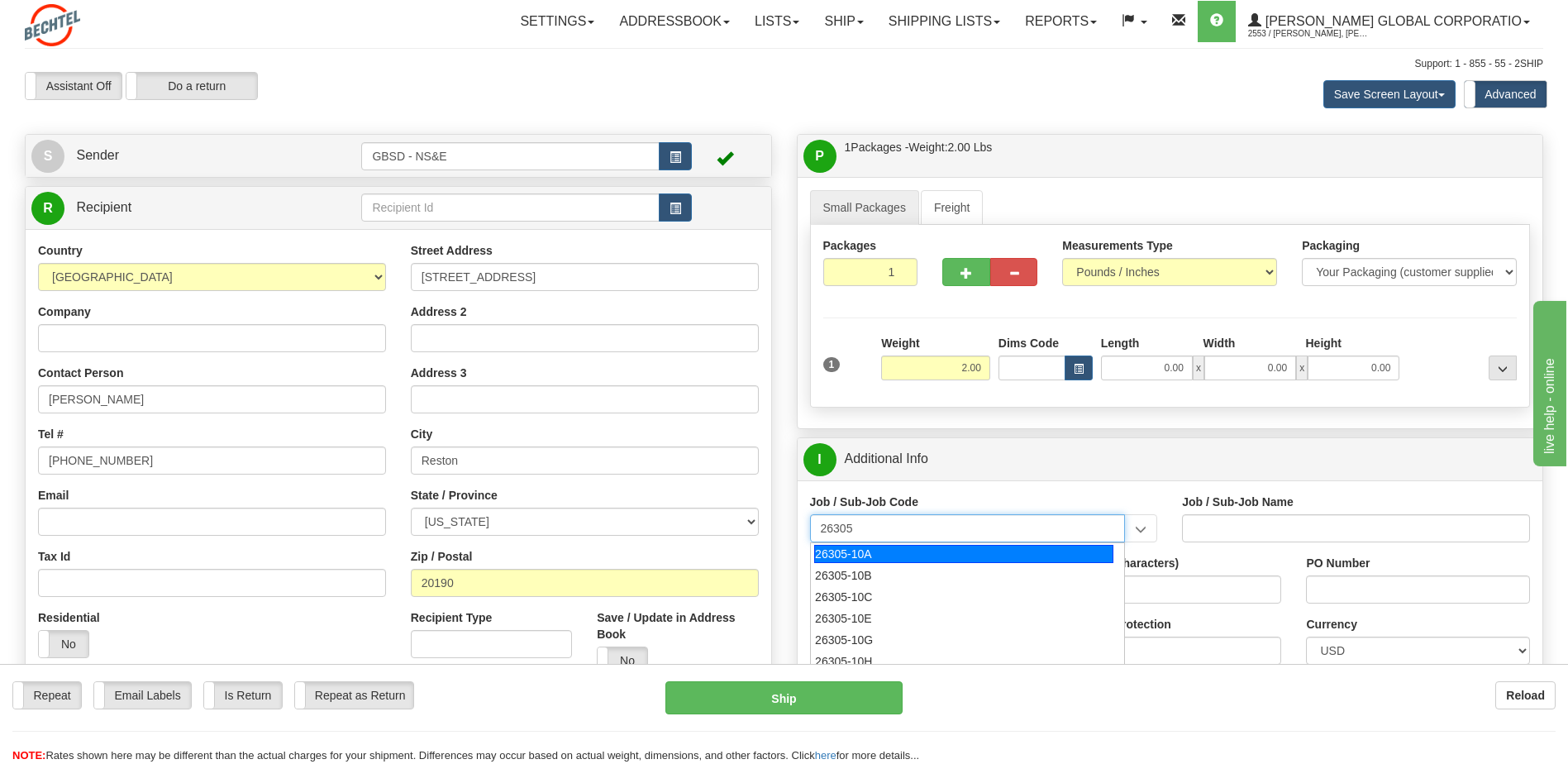
click at [865, 550] on div "26305-10A" at bounding box center [964, 554] width 299 height 18
type input "26305-10A"
type input "GBSD - GROUND BASED STRATEGIC DETERRENT - CLIN 00"
type input "26305-10A"
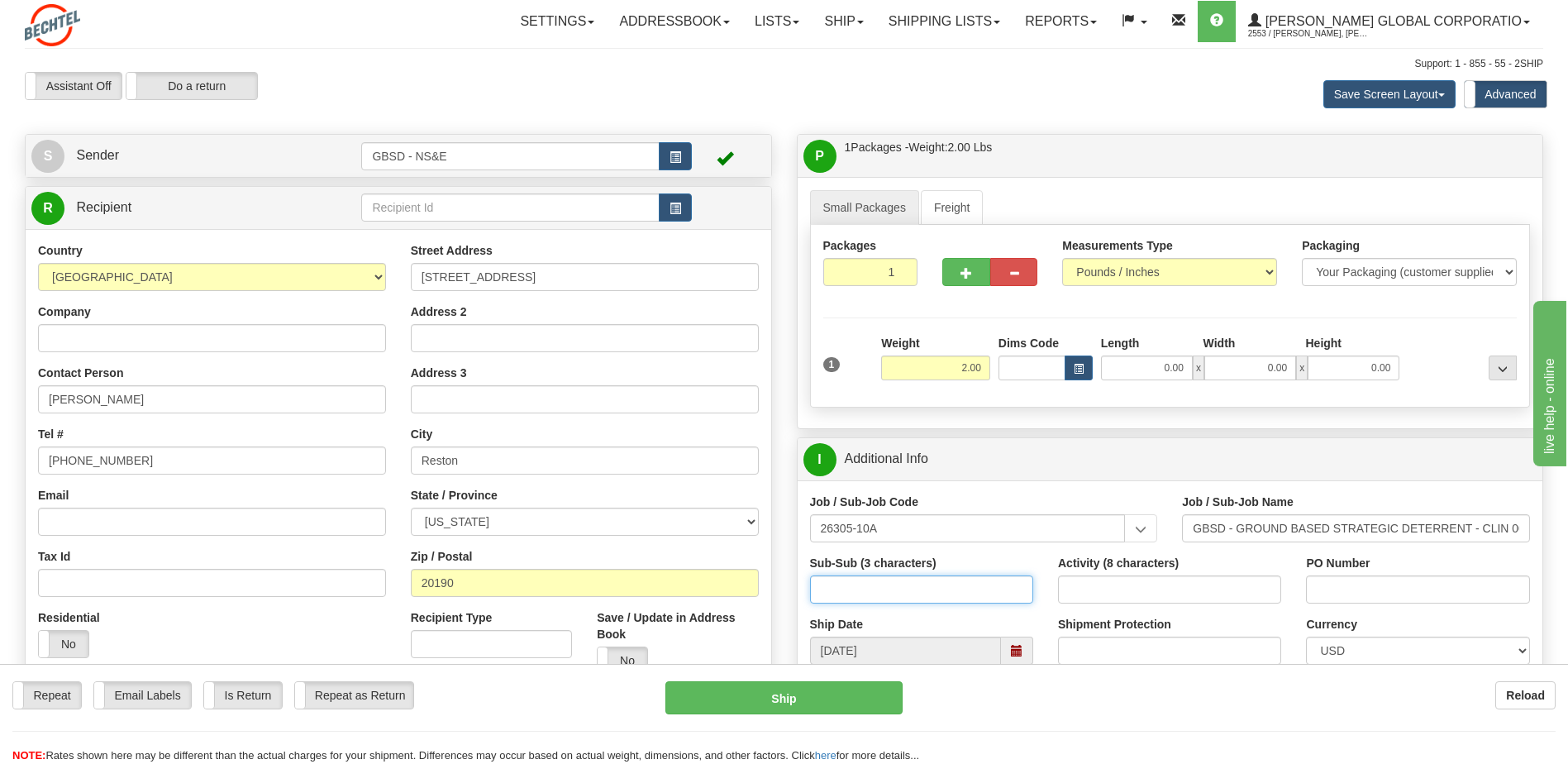
click at [865, 590] on input "Sub-Sub (3 characters)" at bounding box center [922, 590] width 223 height 28
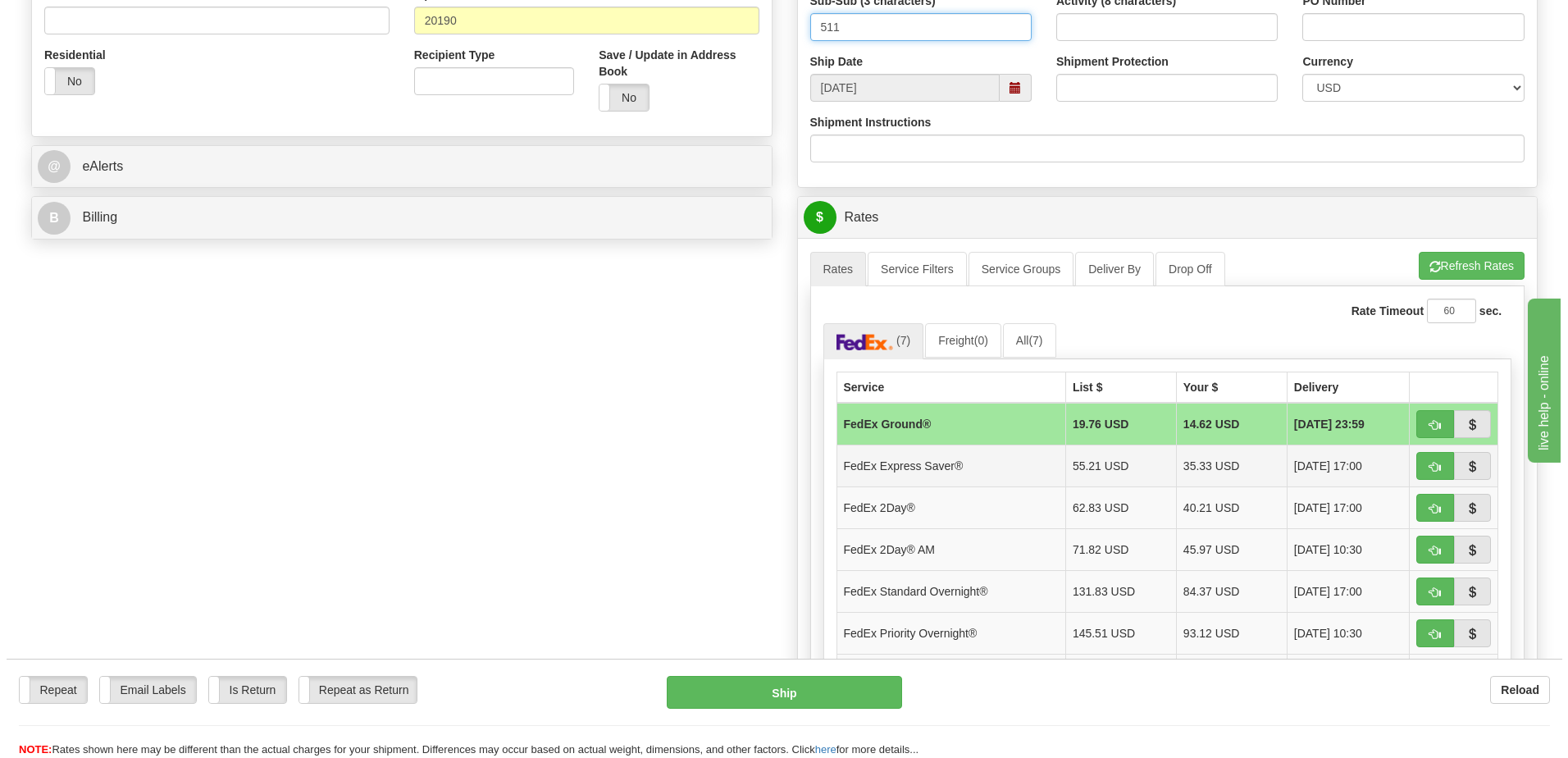
scroll to position [574, 0]
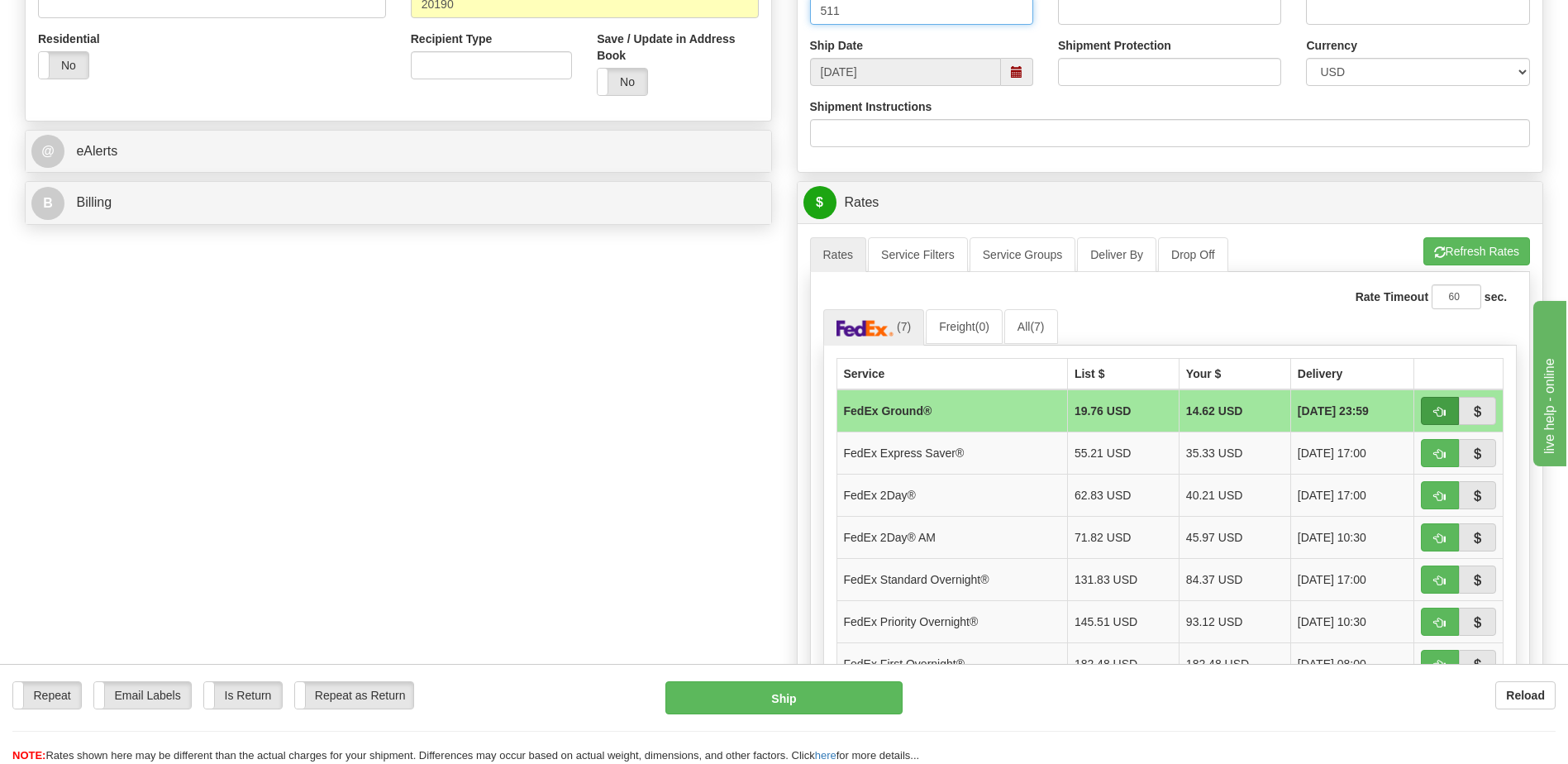
type input "511"
click at [1441, 411] on span "button" at bounding box center [1440, 412] width 12 height 11
type input "92"
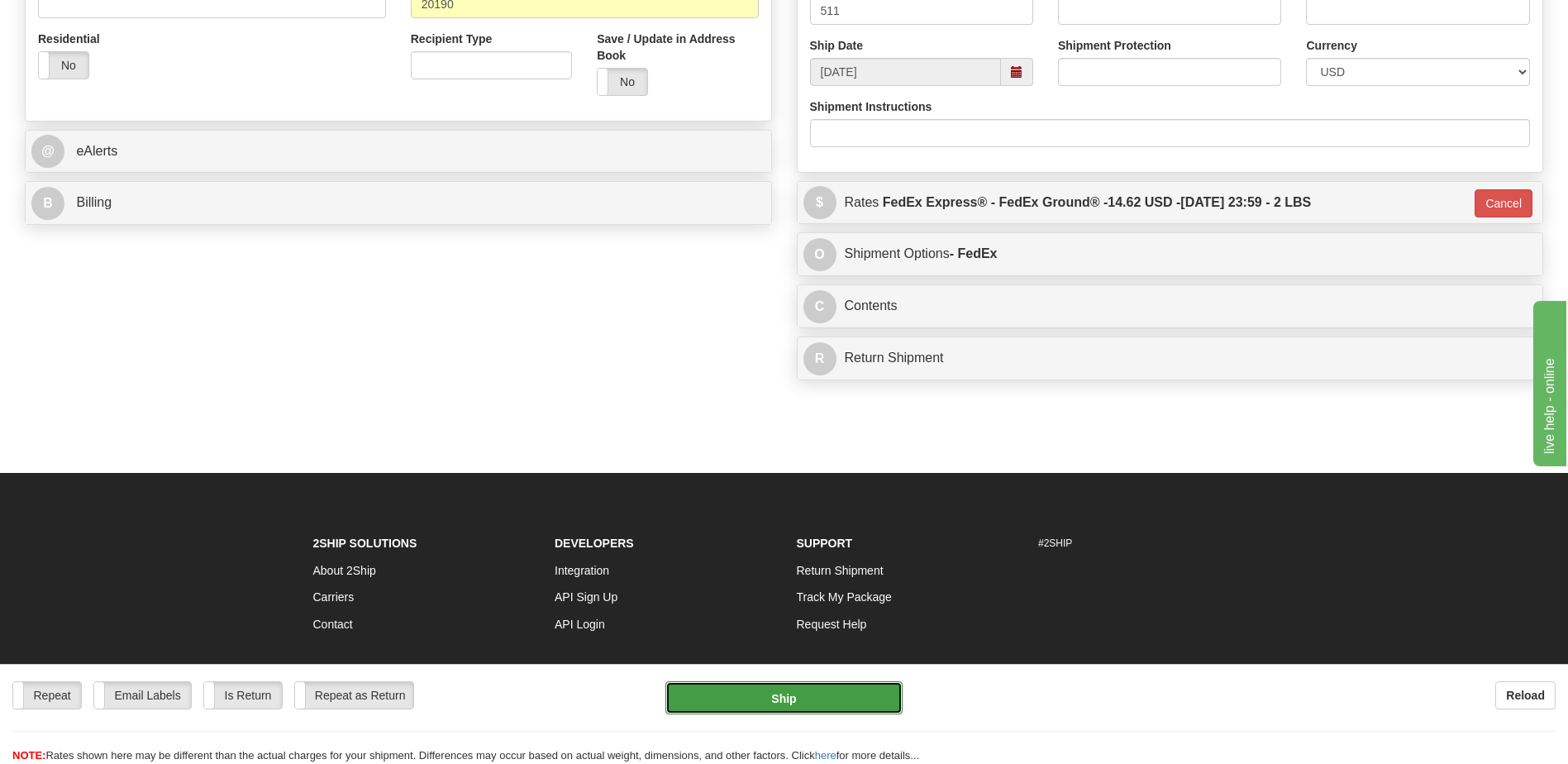
click at [827, 697] on button "Ship" at bounding box center [784, 698] width 236 height 33
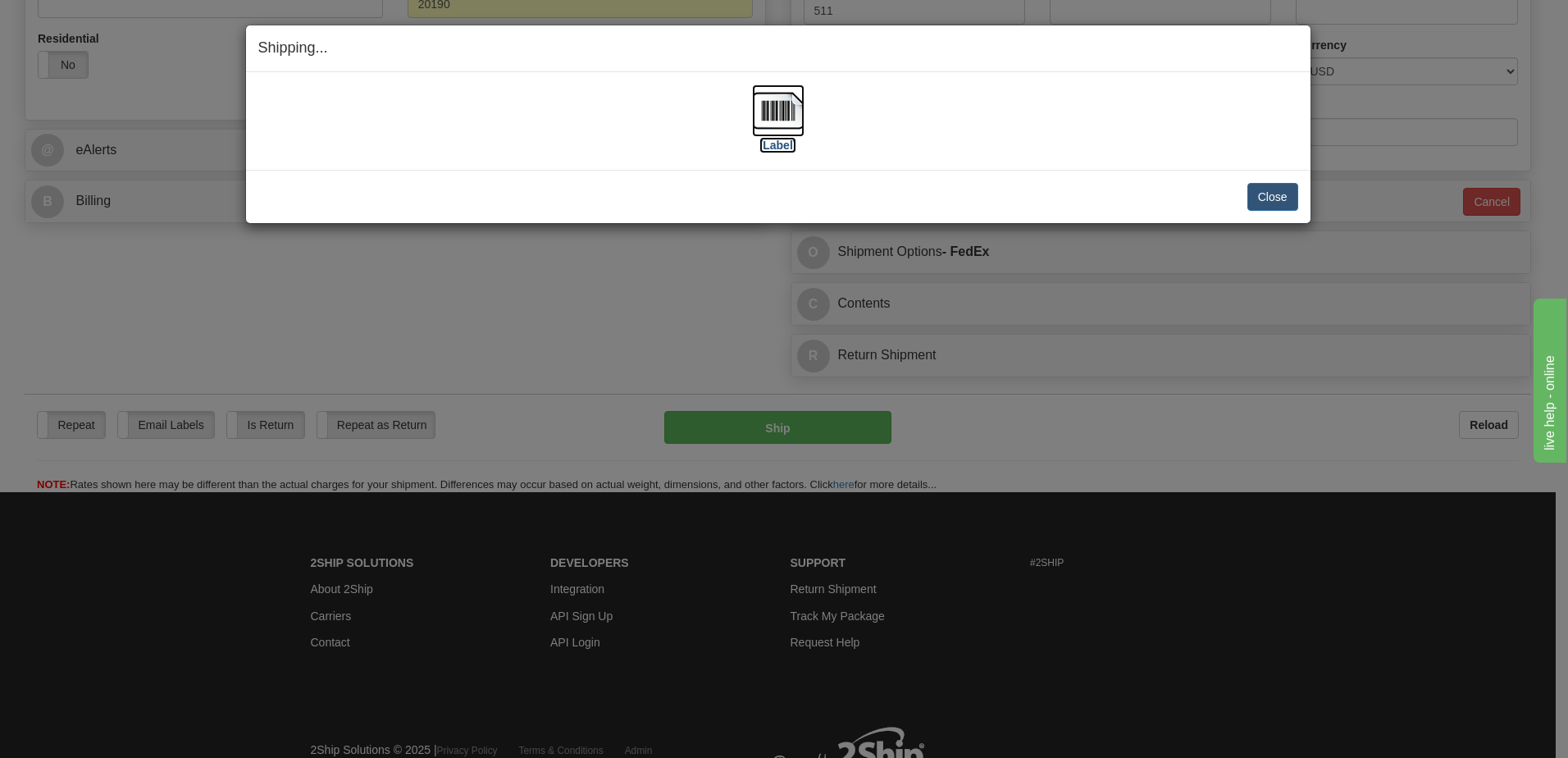
click at [783, 114] on img at bounding box center [778, 111] width 52 height 53
click at [1275, 199] on button "Close" at bounding box center [1273, 197] width 51 height 28
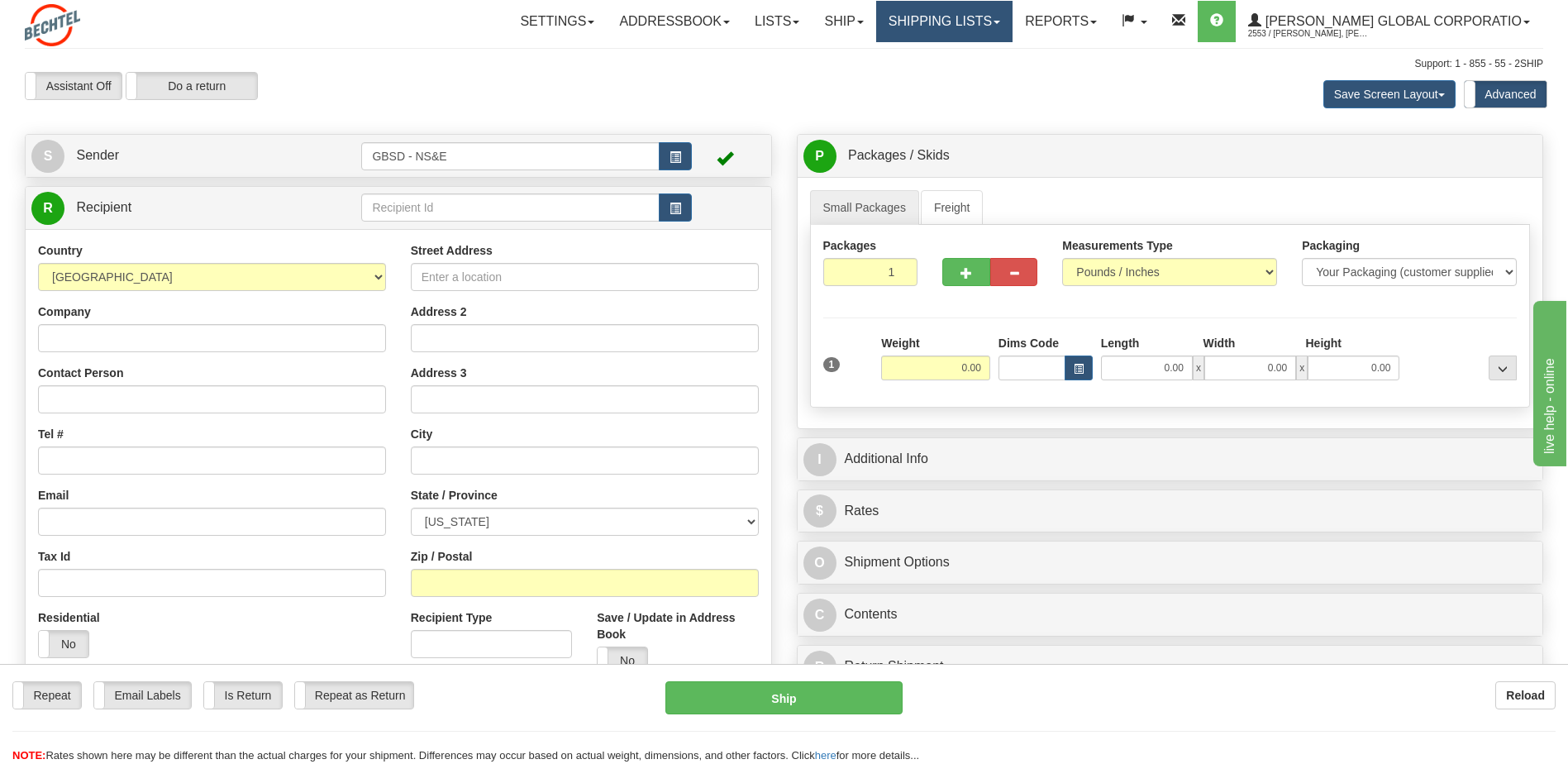
click at [1013, 14] on link "Shipping lists" at bounding box center [944, 21] width 136 height 41
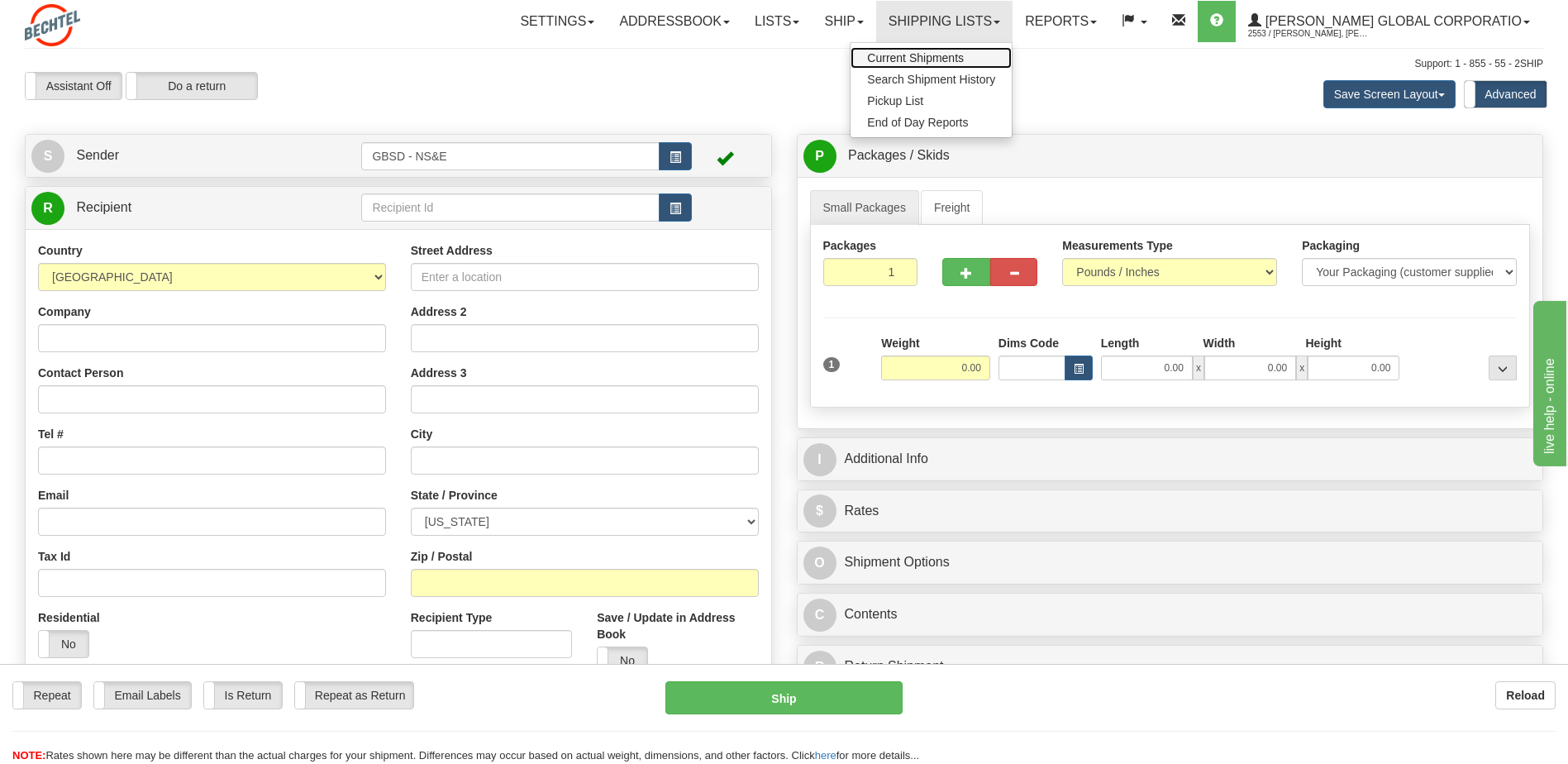
click at [1002, 50] on link "Current Shipments" at bounding box center [931, 58] width 161 height 21
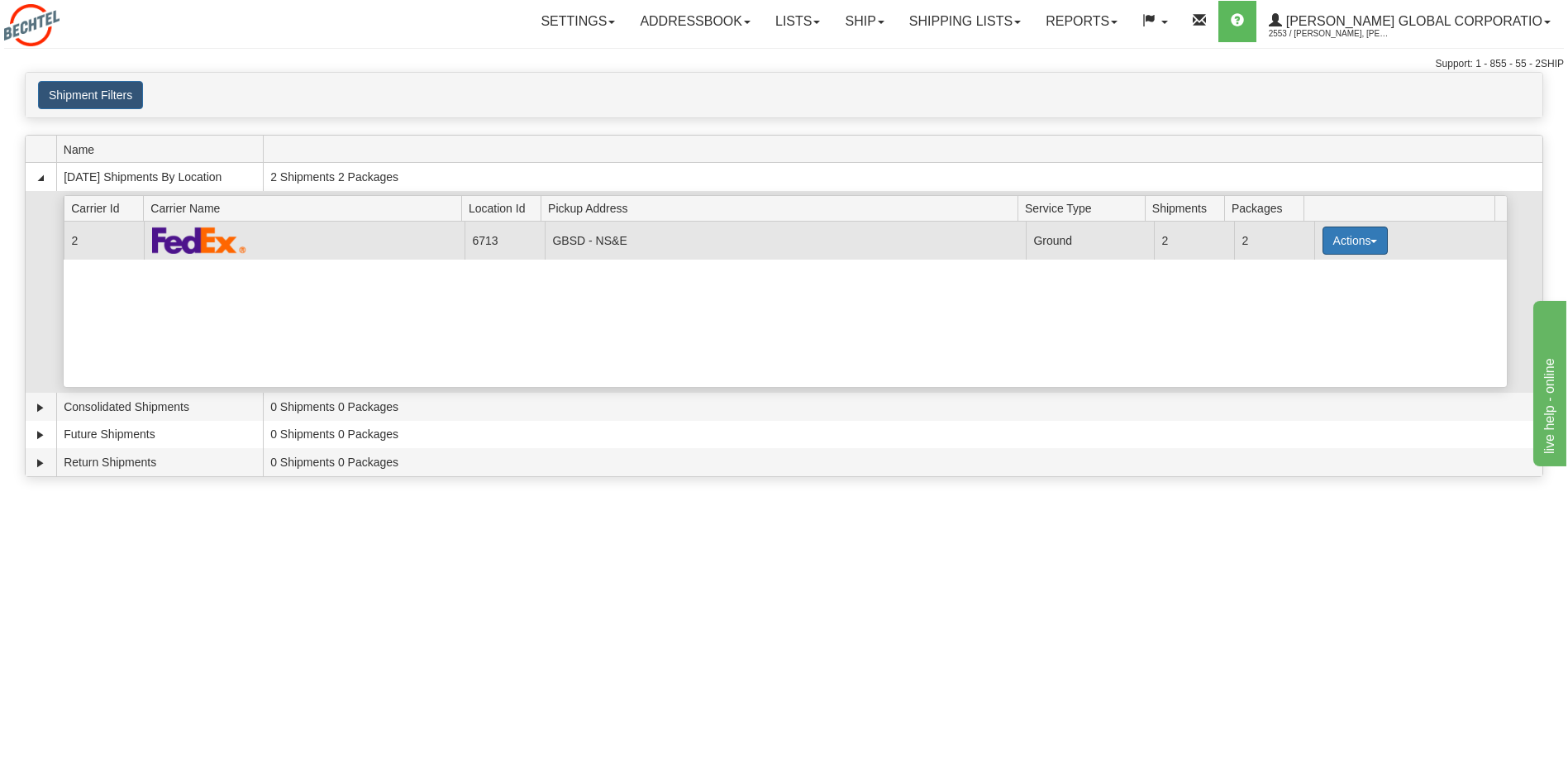
click at [1365, 236] on button "Actions" at bounding box center [1356, 241] width 66 height 28
click at [1320, 291] on link "Pickup" at bounding box center [1321, 294] width 132 height 21
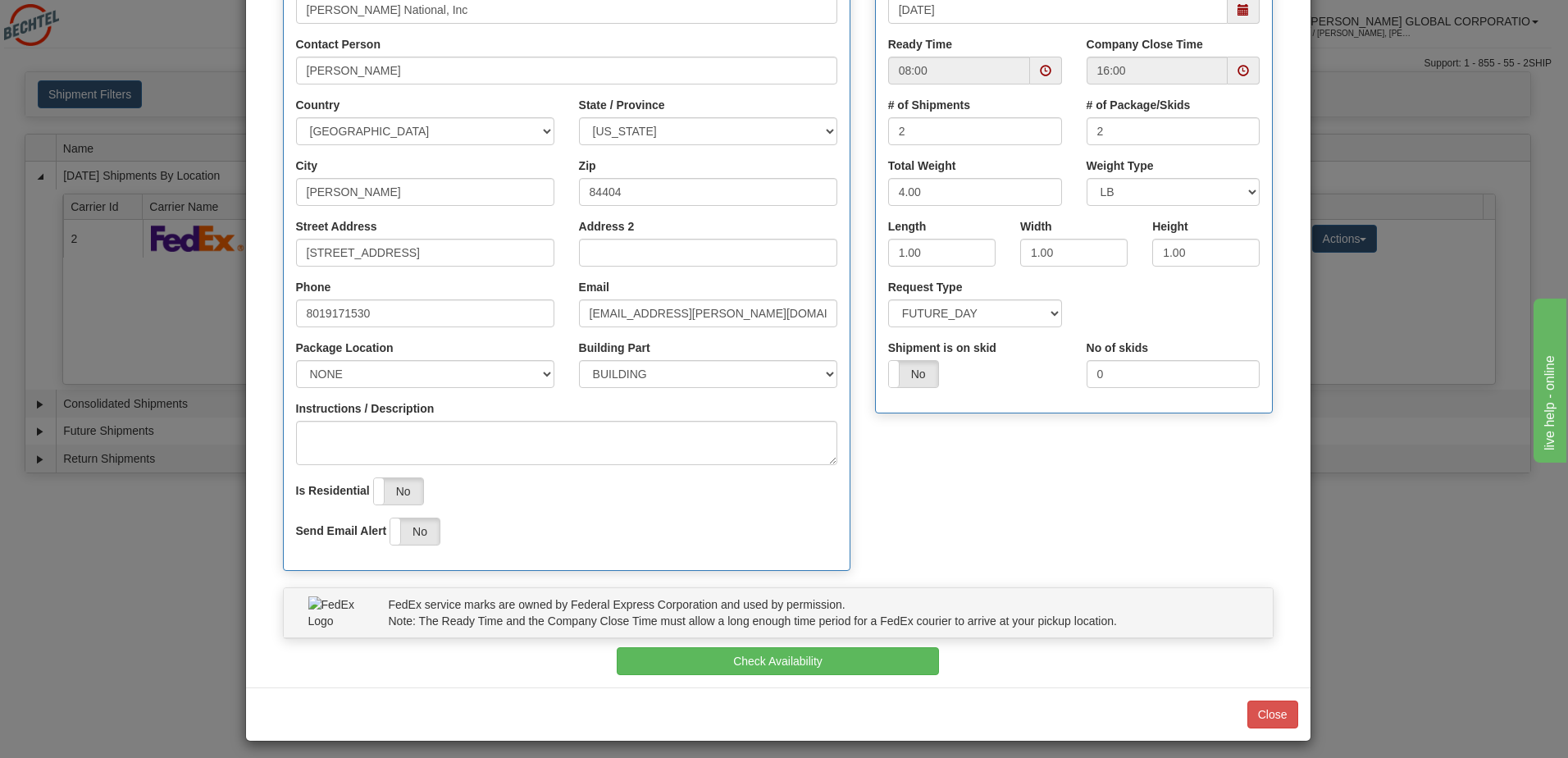
scroll to position [247, 0]
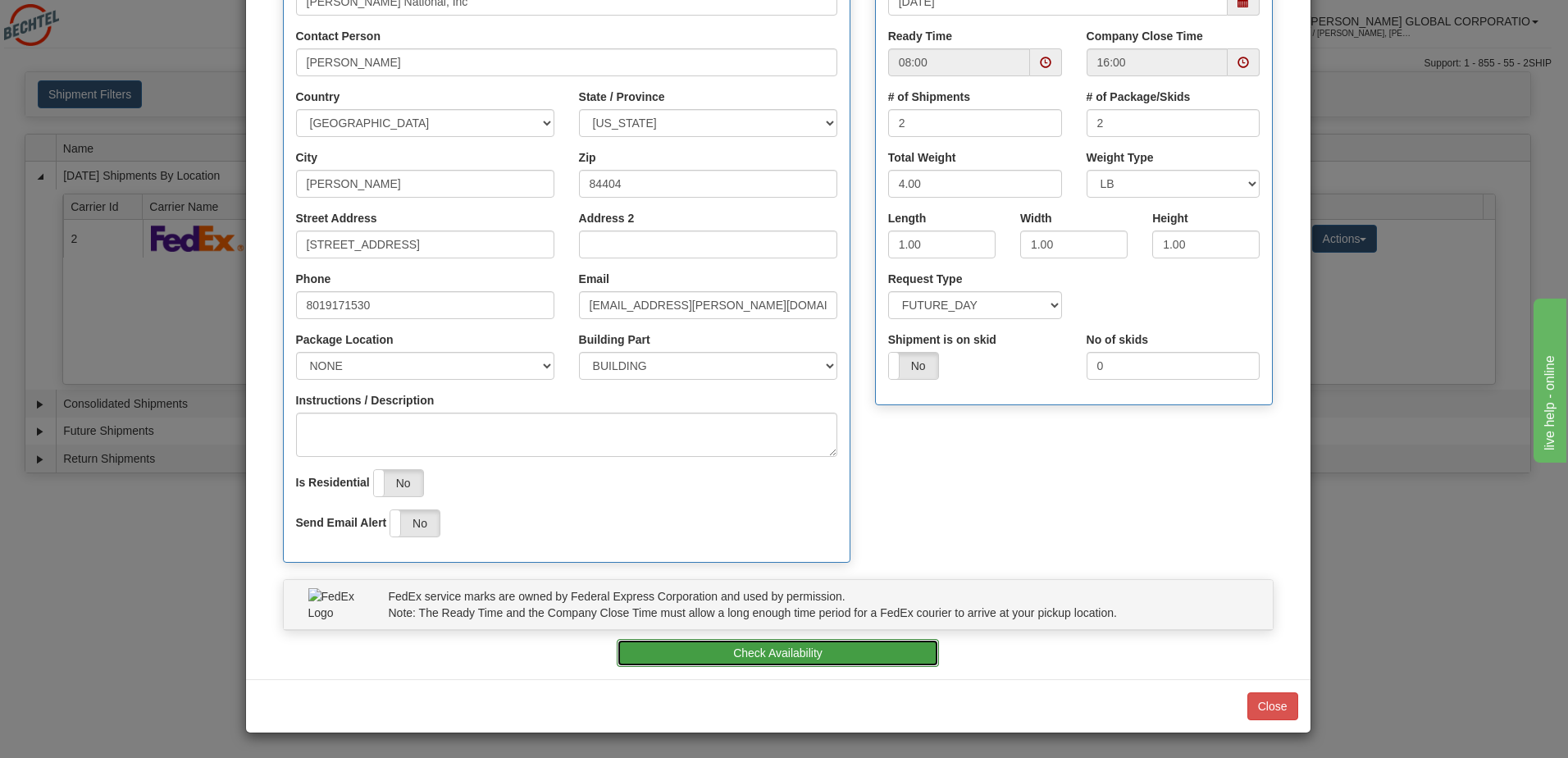
drag, startPoint x: 800, startPoint y: 656, endPoint x: 828, endPoint y: 650, distance: 28.6
click at [800, 657] on button "Check Availability" at bounding box center [777, 653] width 322 height 28
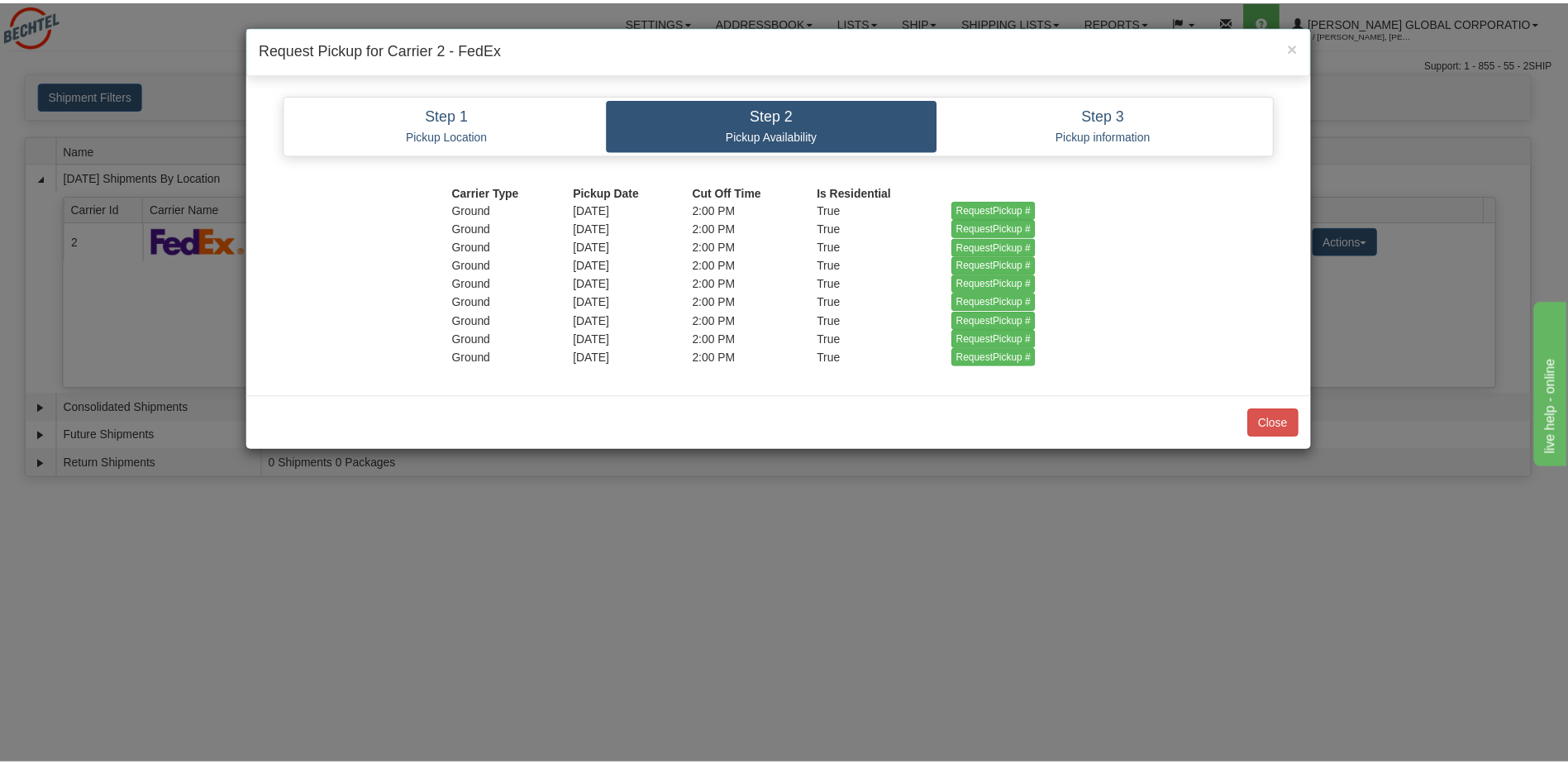
scroll to position [0, 0]
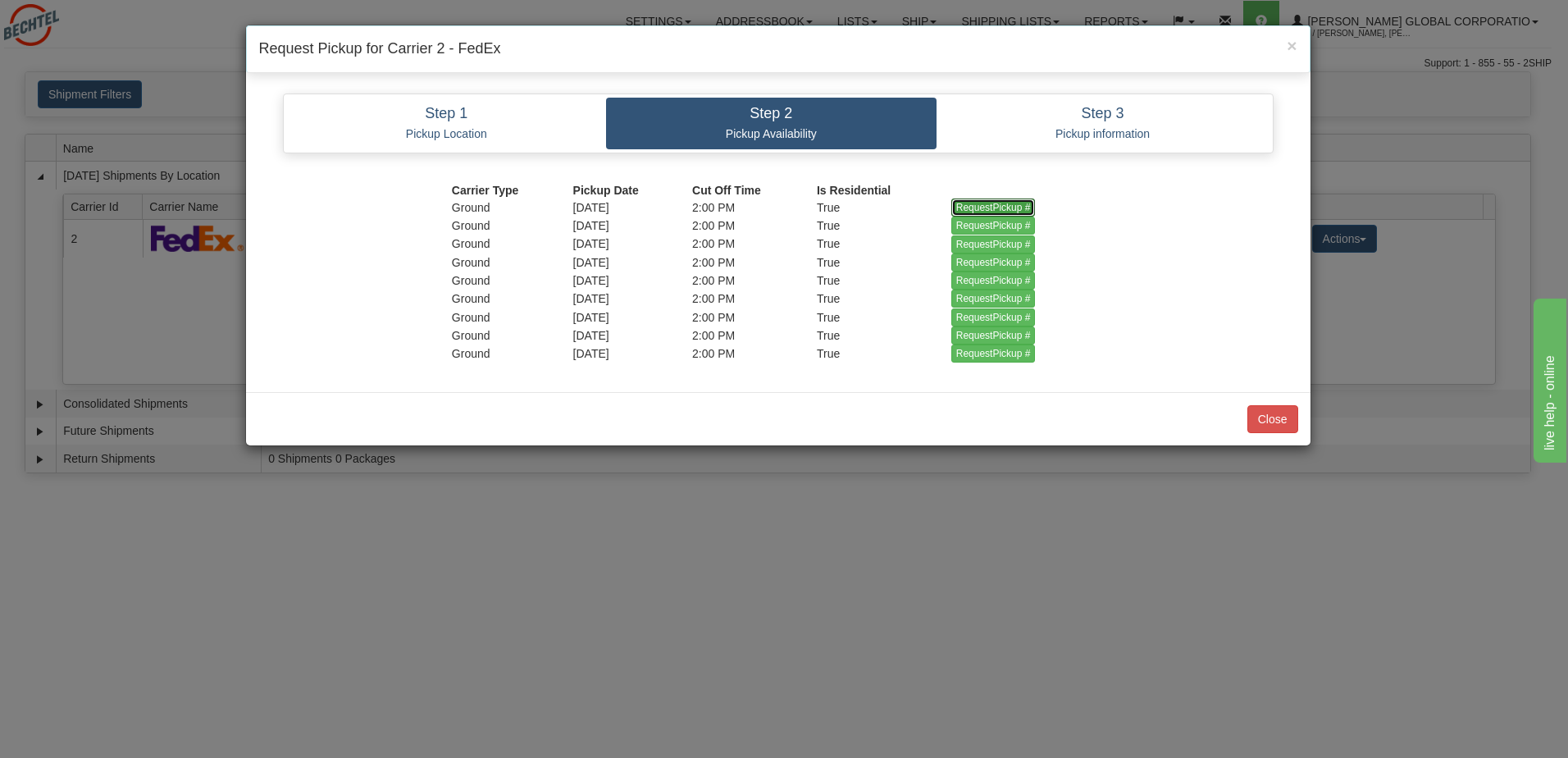
click at [987, 203] on input "RequestPickup #" at bounding box center [993, 208] width 84 height 18
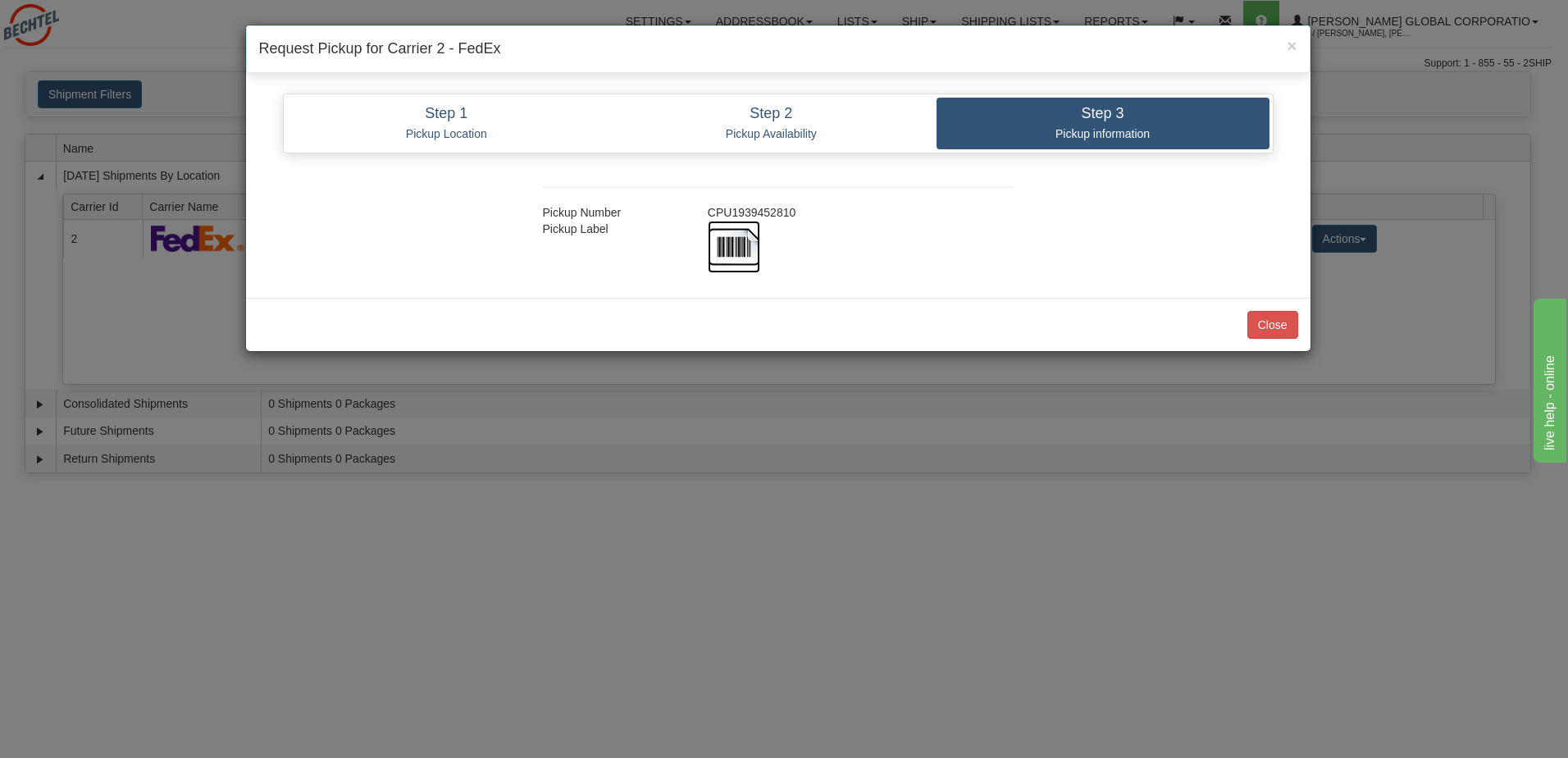
click at [732, 254] on img at bounding box center [734, 247] width 52 height 53
click at [1272, 327] on button "Close" at bounding box center [1273, 325] width 51 height 28
